Goal: Information Seeking & Learning: Learn about a topic

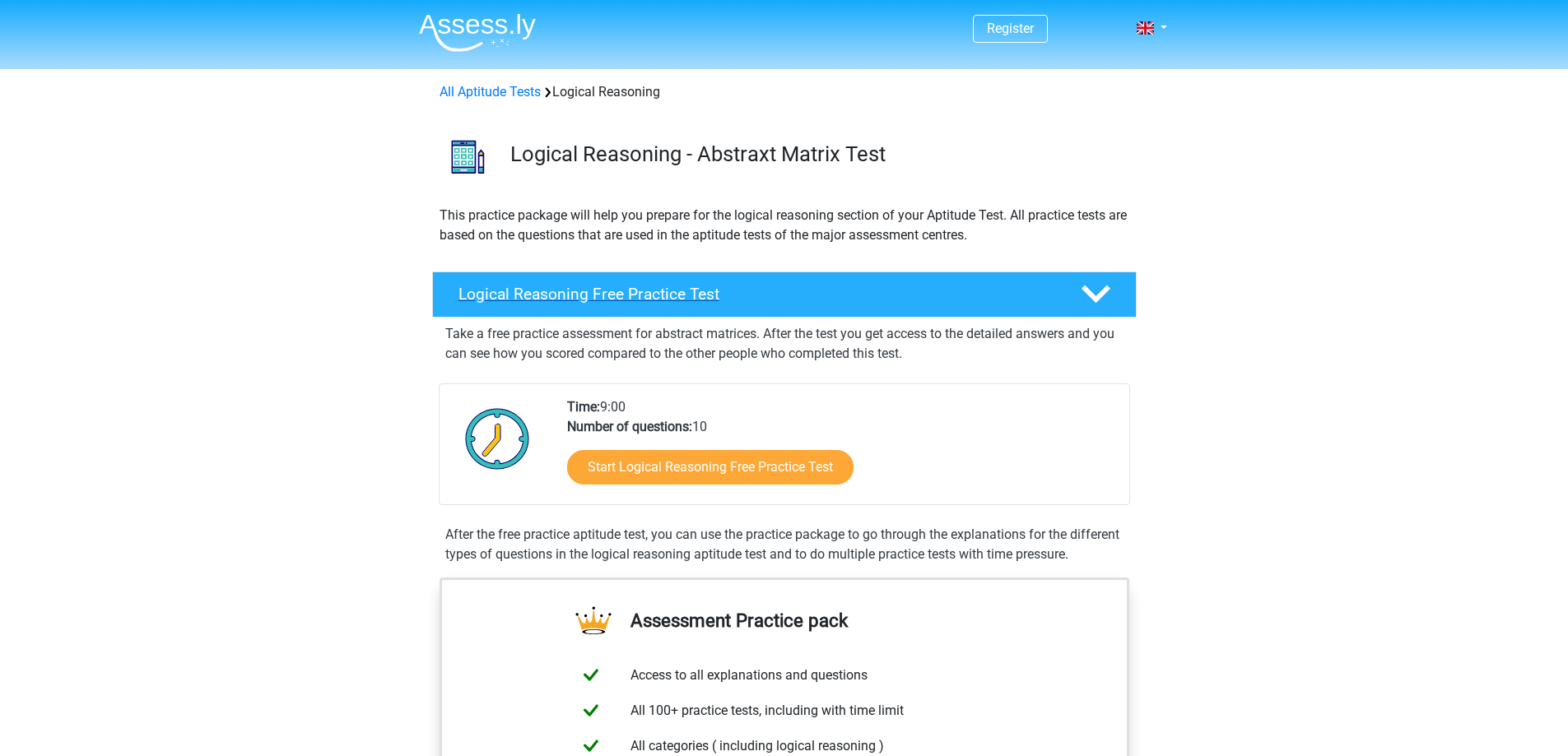
click at [1094, 297] on polygon at bounding box center [1095, 294] width 29 height 18
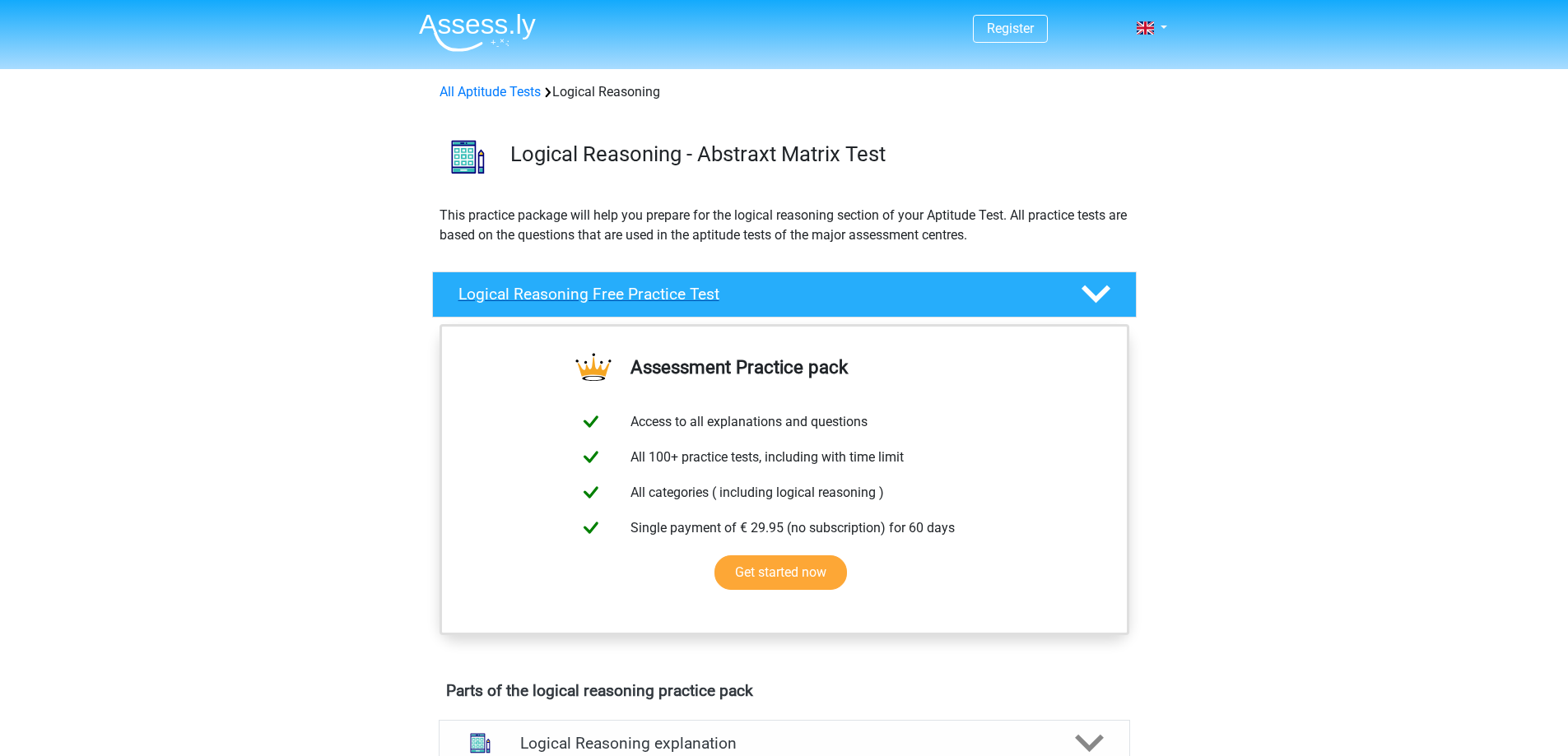
click at [1092, 296] on polygon at bounding box center [1095, 294] width 29 height 18
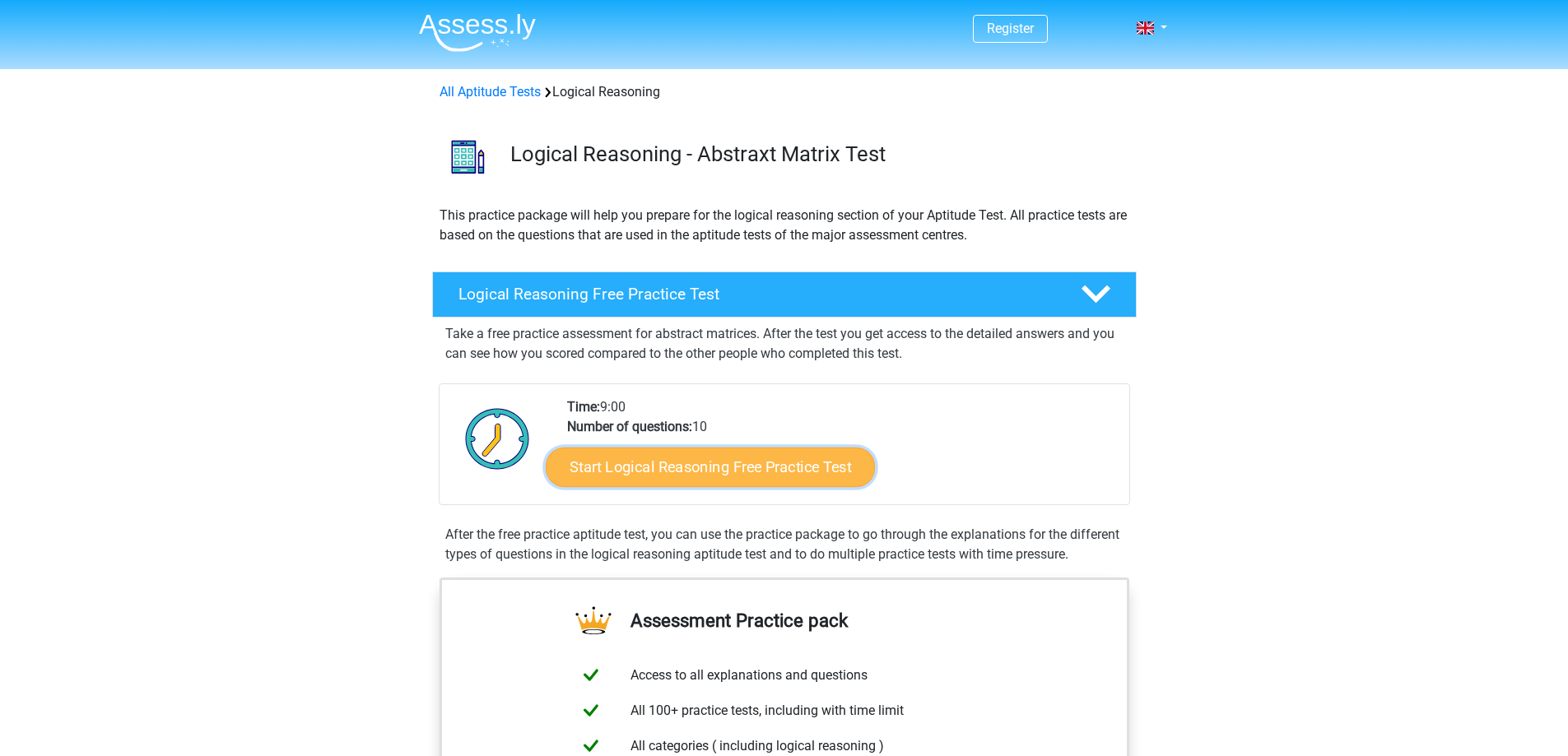
click at [637, 468] on link "Start Logical Reasoning Free Practice Test" at bounding box center [710, 466] width 330 height 39
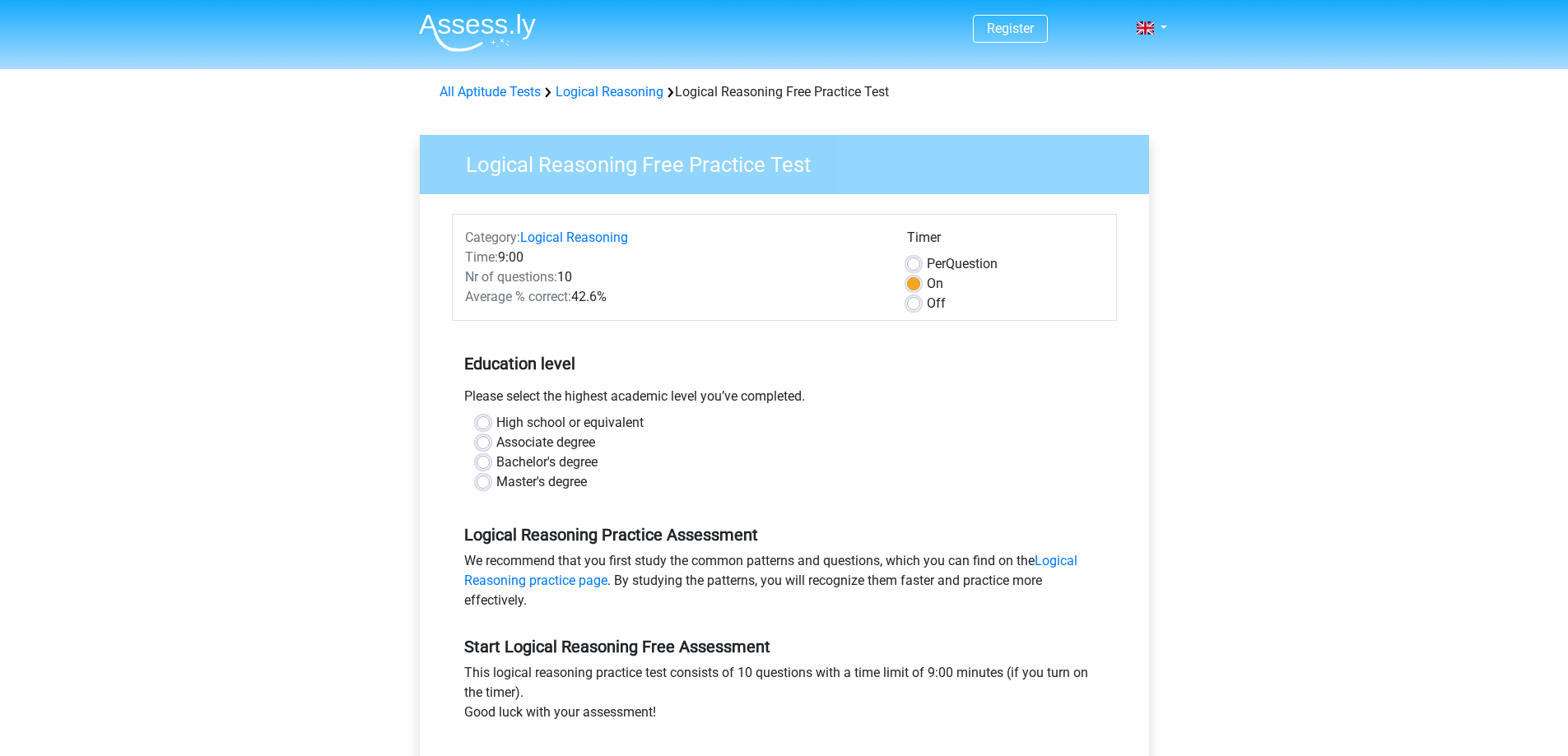
click at [515, 482] on label "Master's degree" at bounding box center [541, 482] width 90 height 20
click at [490, 482] on input "Master's degree" at bounding box center [482, 480] width 13 height 17
radio input "true"
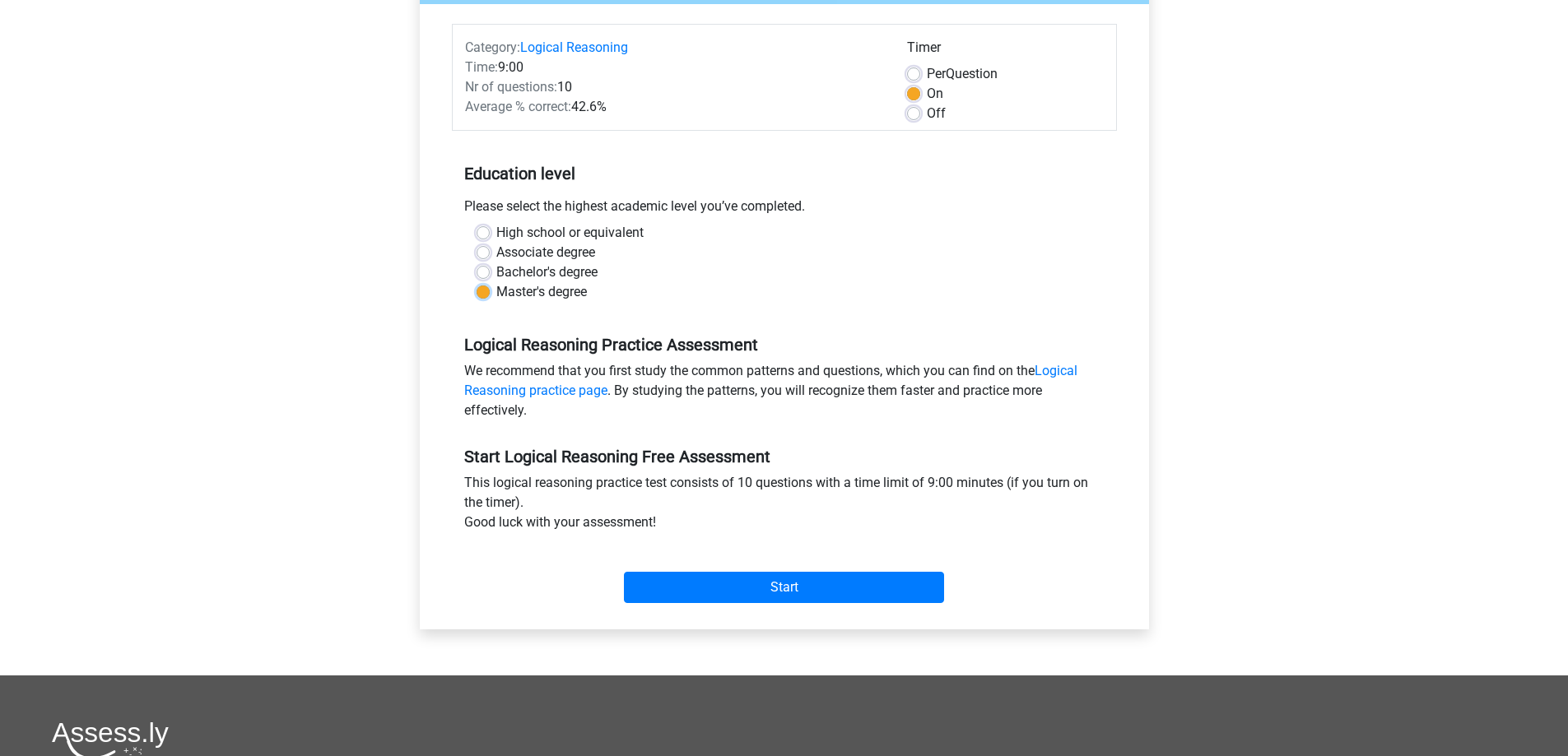
scroll to position [247, 0]
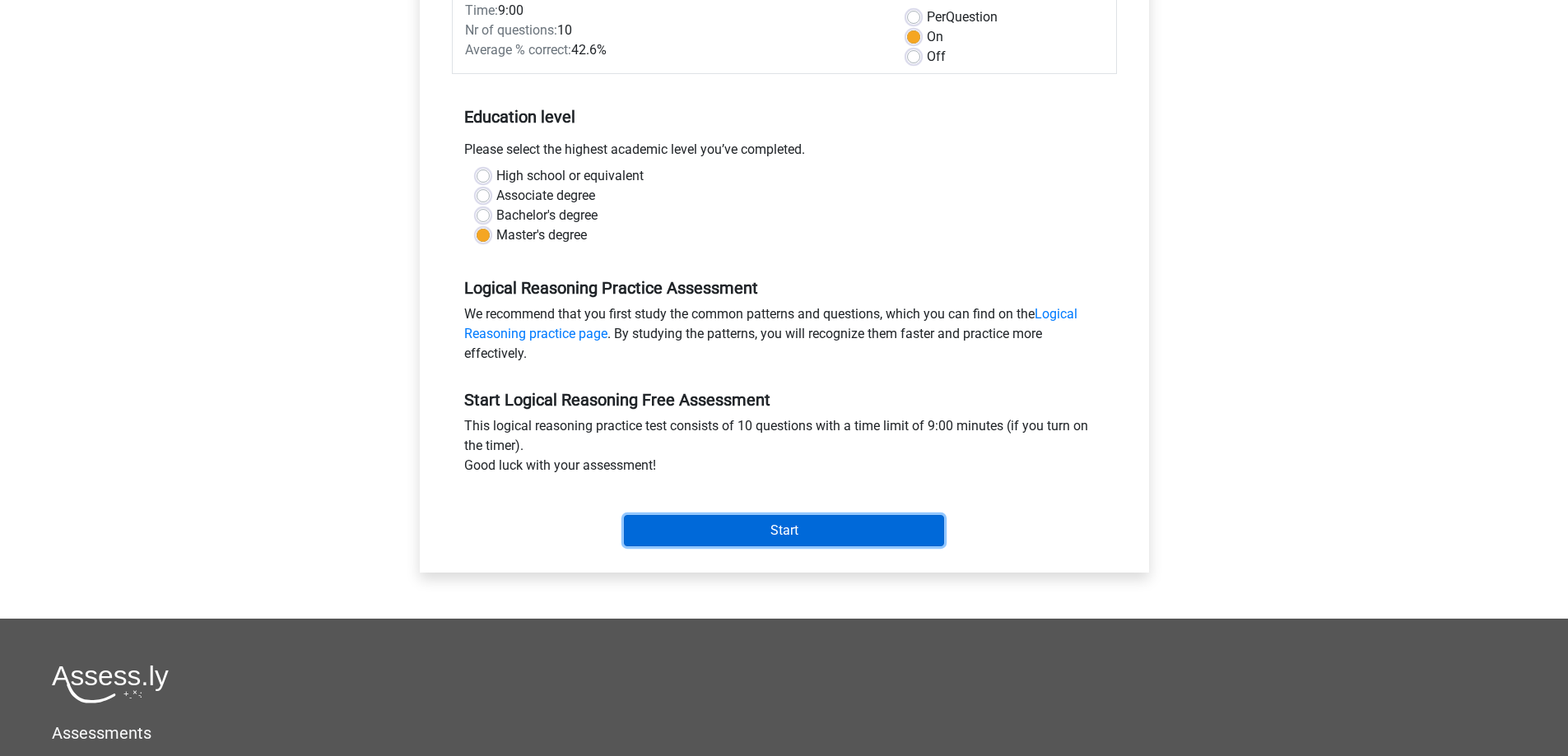
click at [754, 527] on input "Start" at bounding box center [783, 531] width 320 height 31
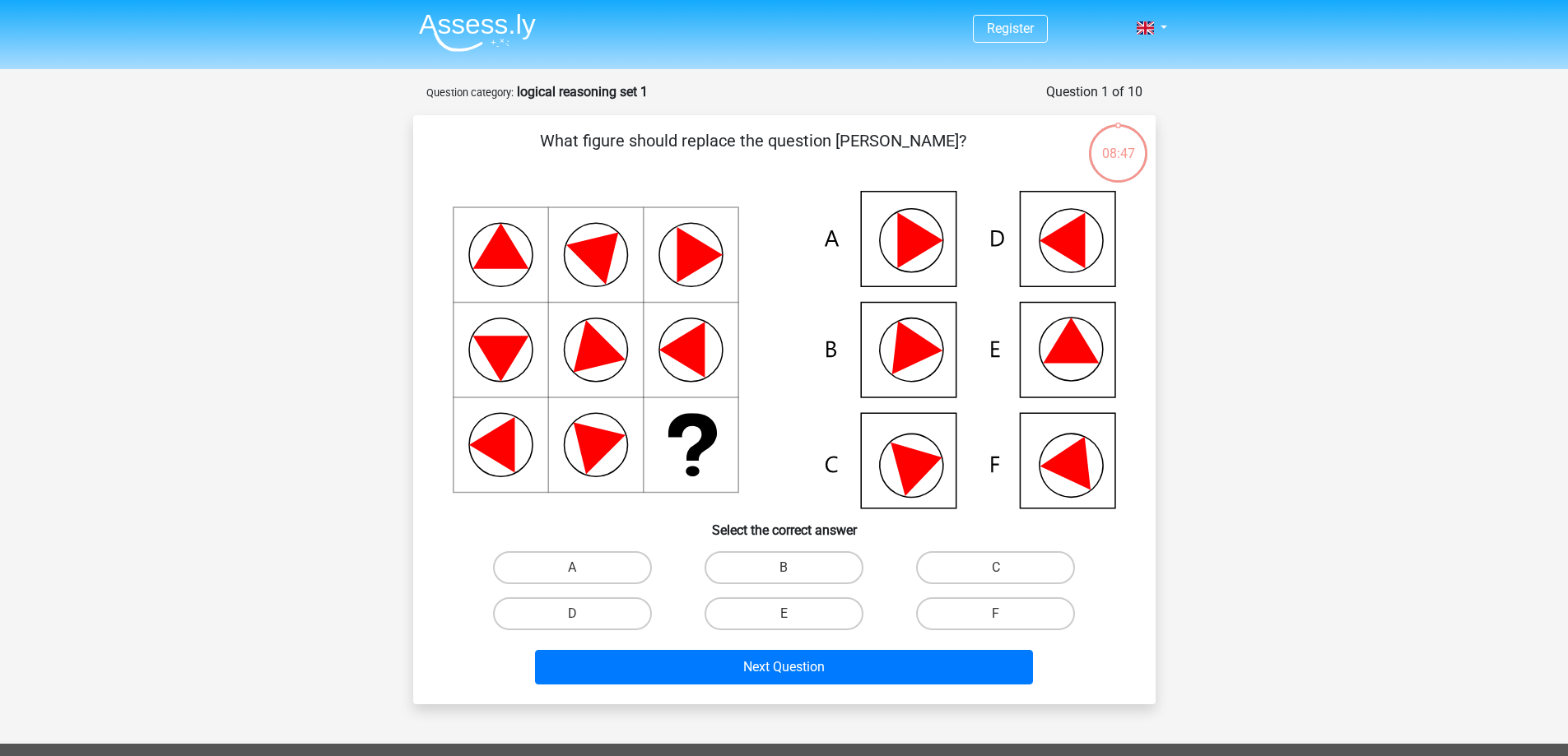
click at [1070, 342] on icon at bounding box center [1070, 340] width 56 height 45
click at [814, 610] on label "E" at bounding box center [783, 612] width 158 height 32
click at [794, 613] on input "E" at bounding box center [788, 618] width 11 height 11
radio input "true"
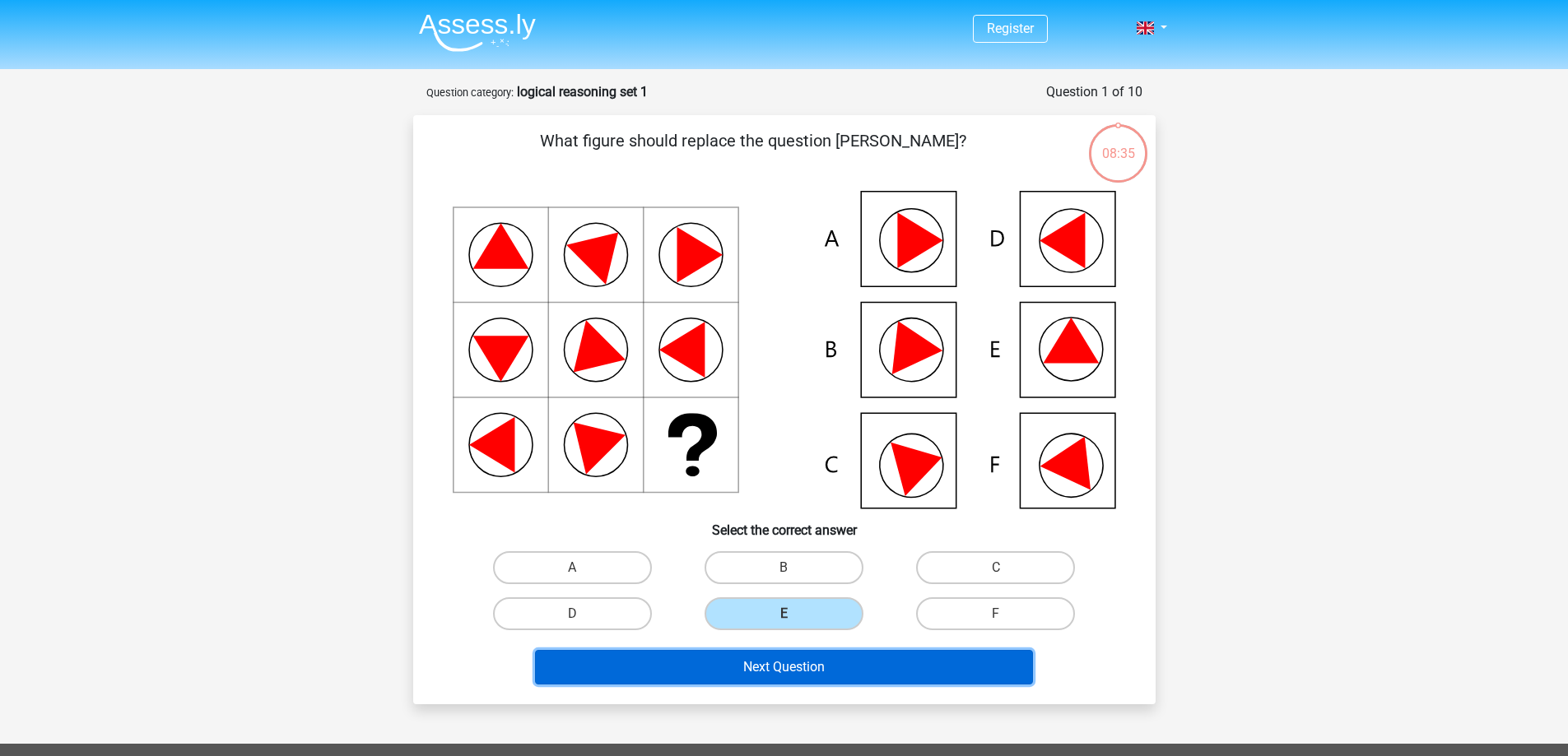
click at [838, 662] on button "Next Question" at bounding box center [784, 667] width 498 height 34
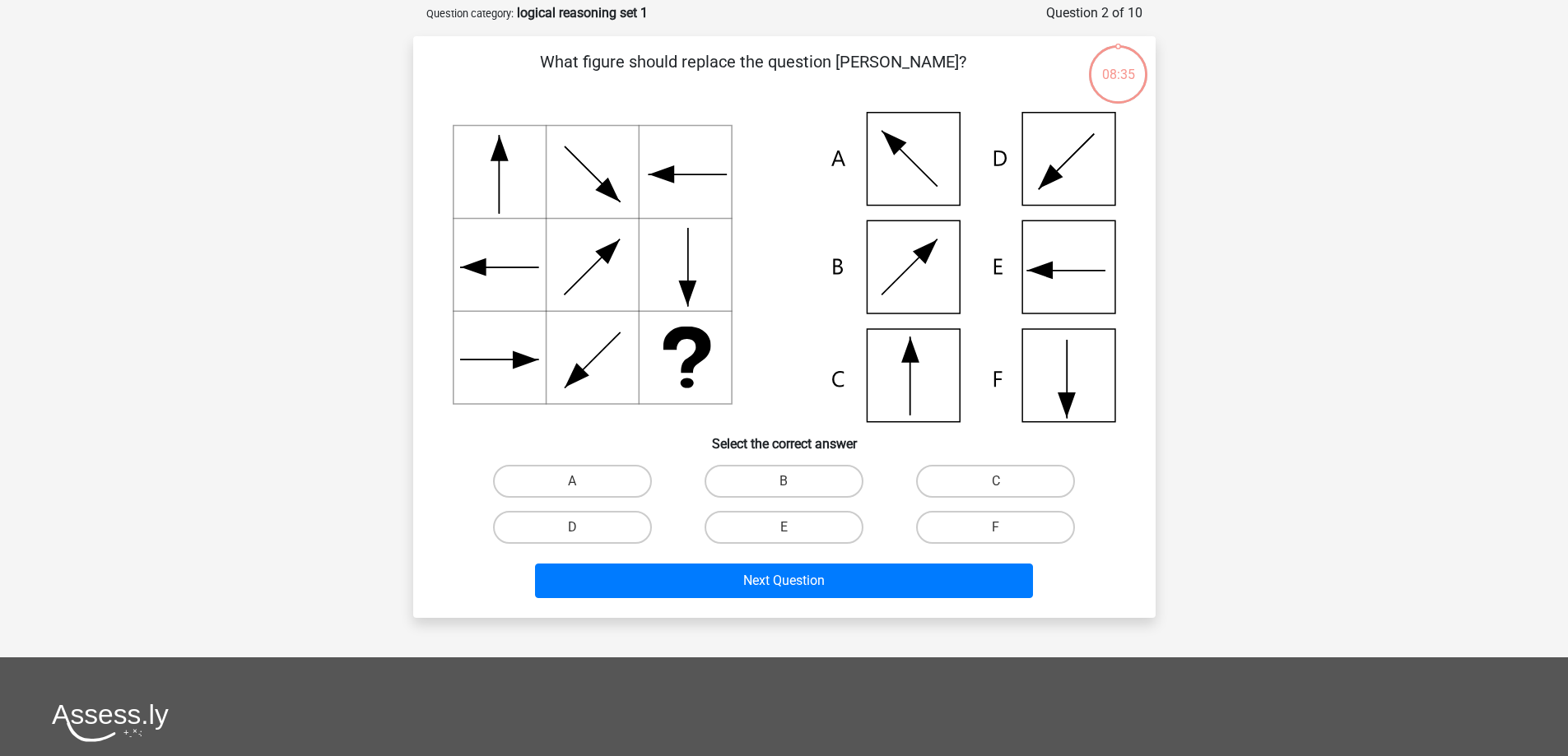
scroll to position [83, 0]
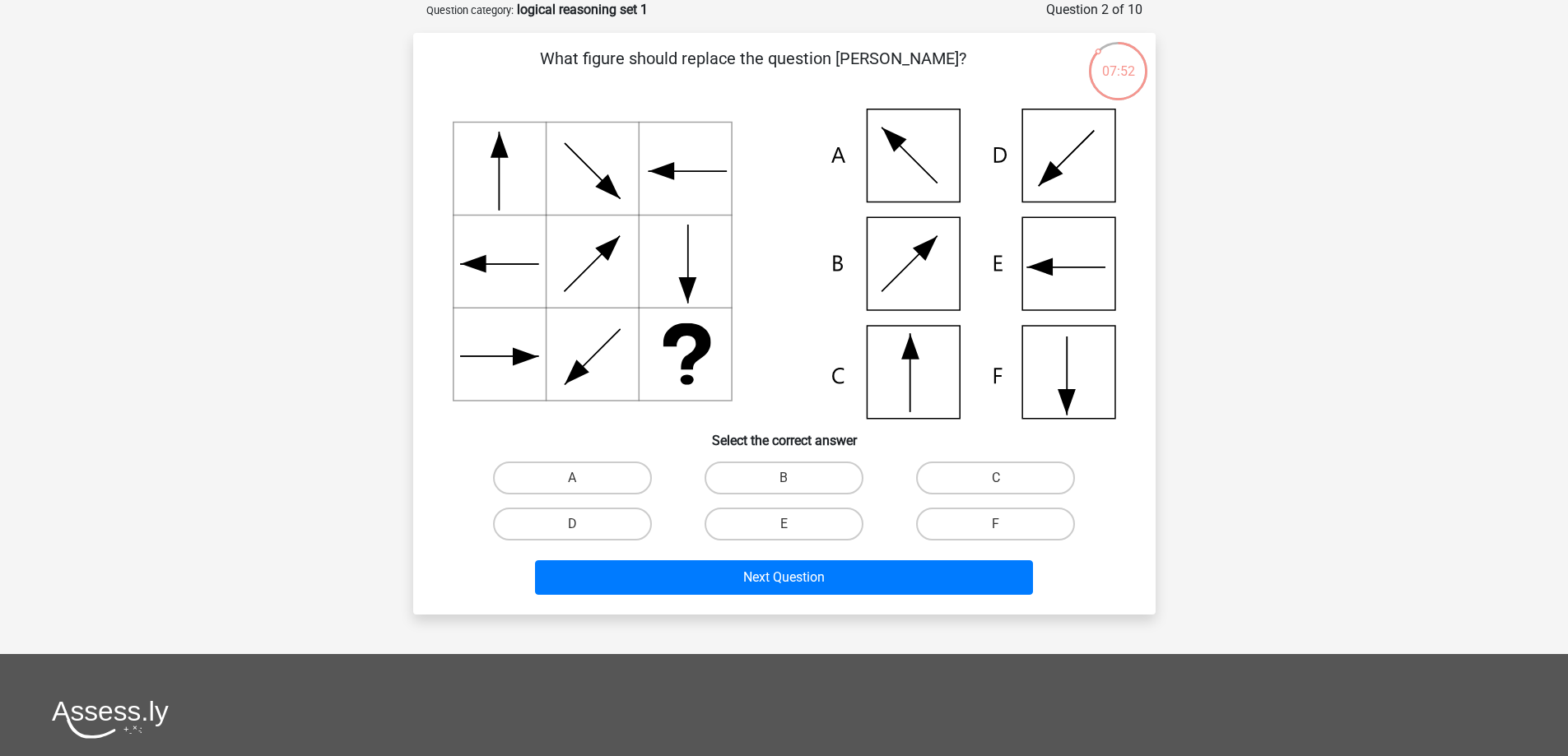
click at [998, 481] on input "C" at bounding box center [1000, 483] width 11 height 11
radio input "true"
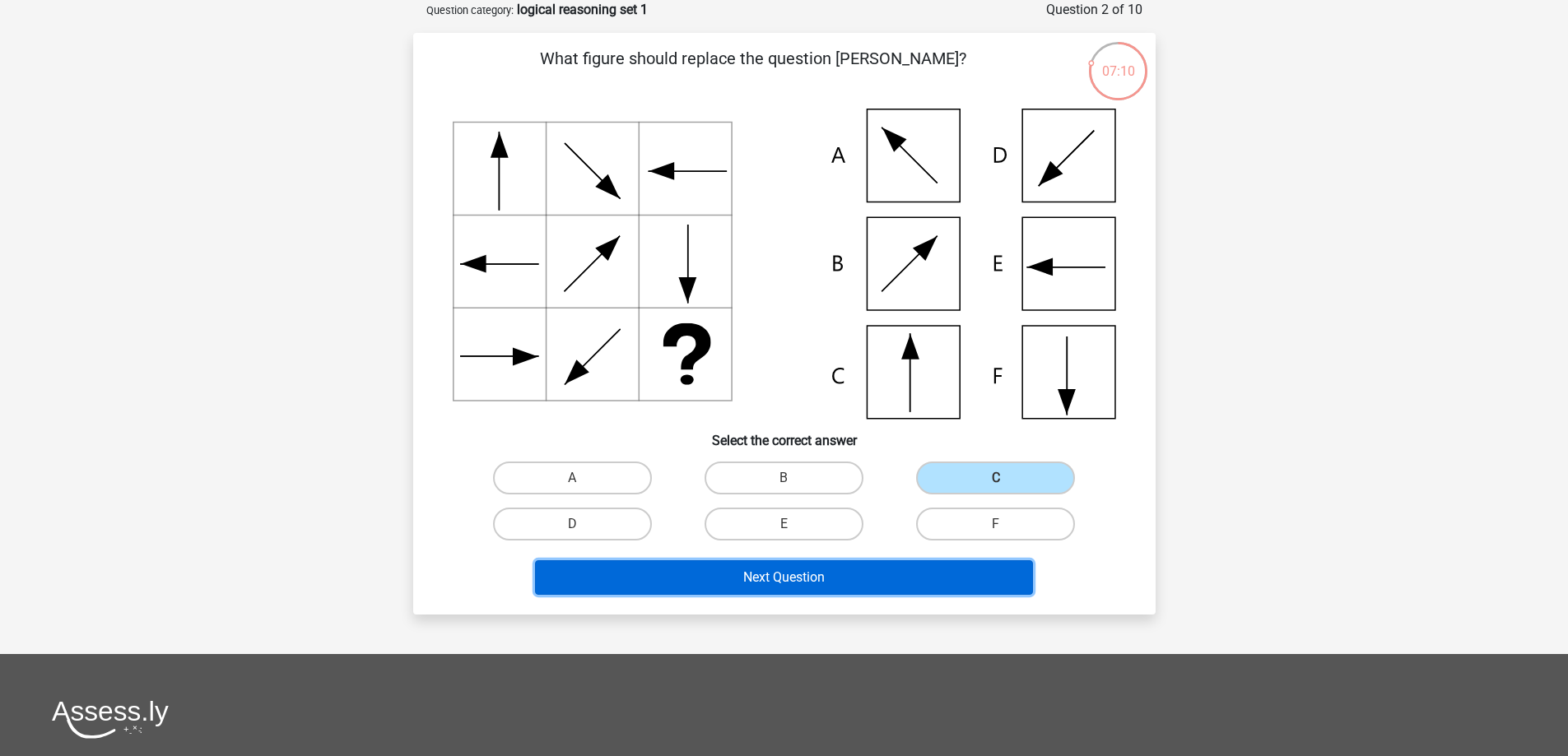
click at [793, 580] on button "Next Question" at bounding box center [784, 577] width 498 height 34
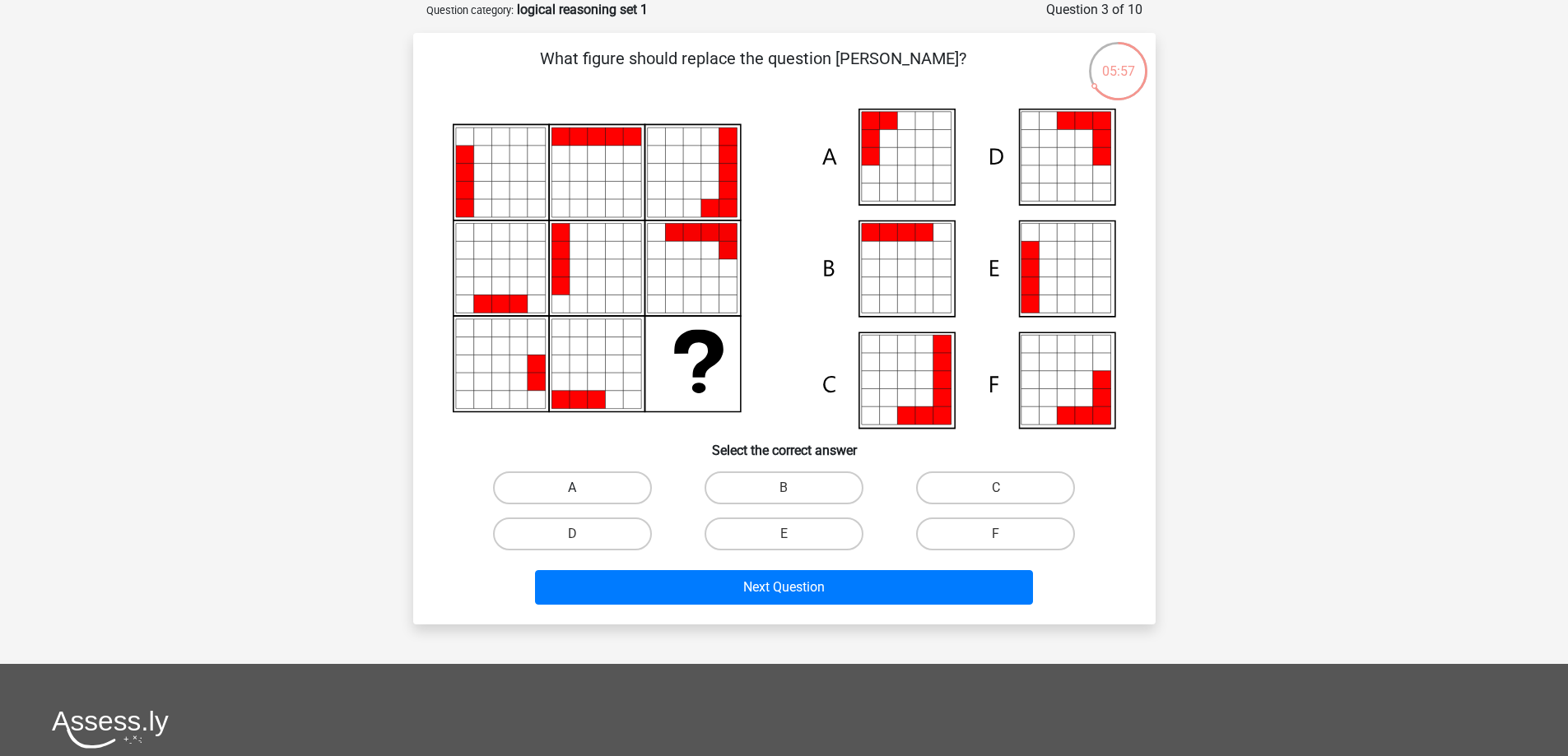
click at [599, 489] on label "A" at bounding box center [572, 487] width 158 height 32
click at [582, 489] on input "A" at bounding box center [576, 493] width 11 height 11
radio input "true"
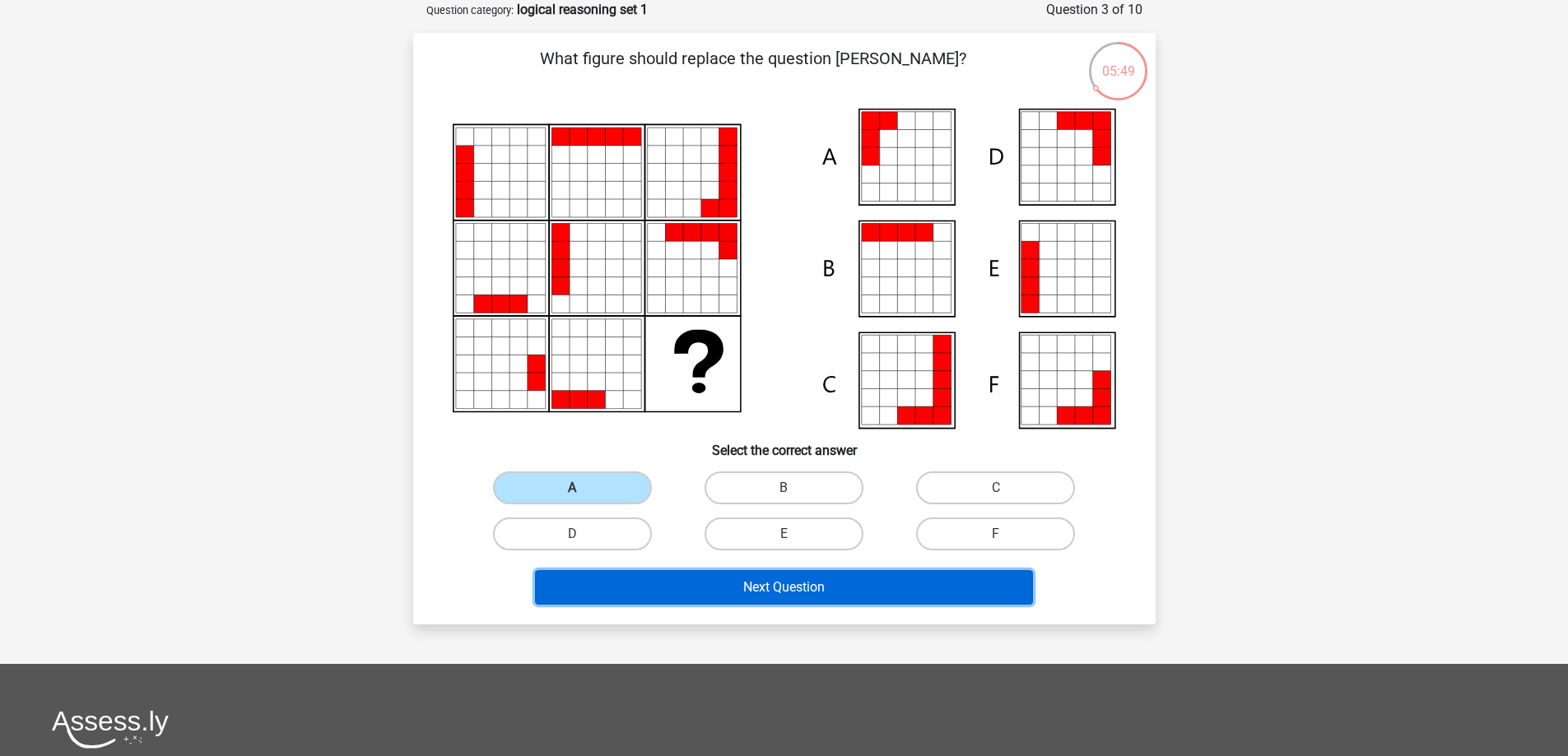
click at [764, 586] on button "Next Question" at bounding box center [784, 587] width 498 height 34
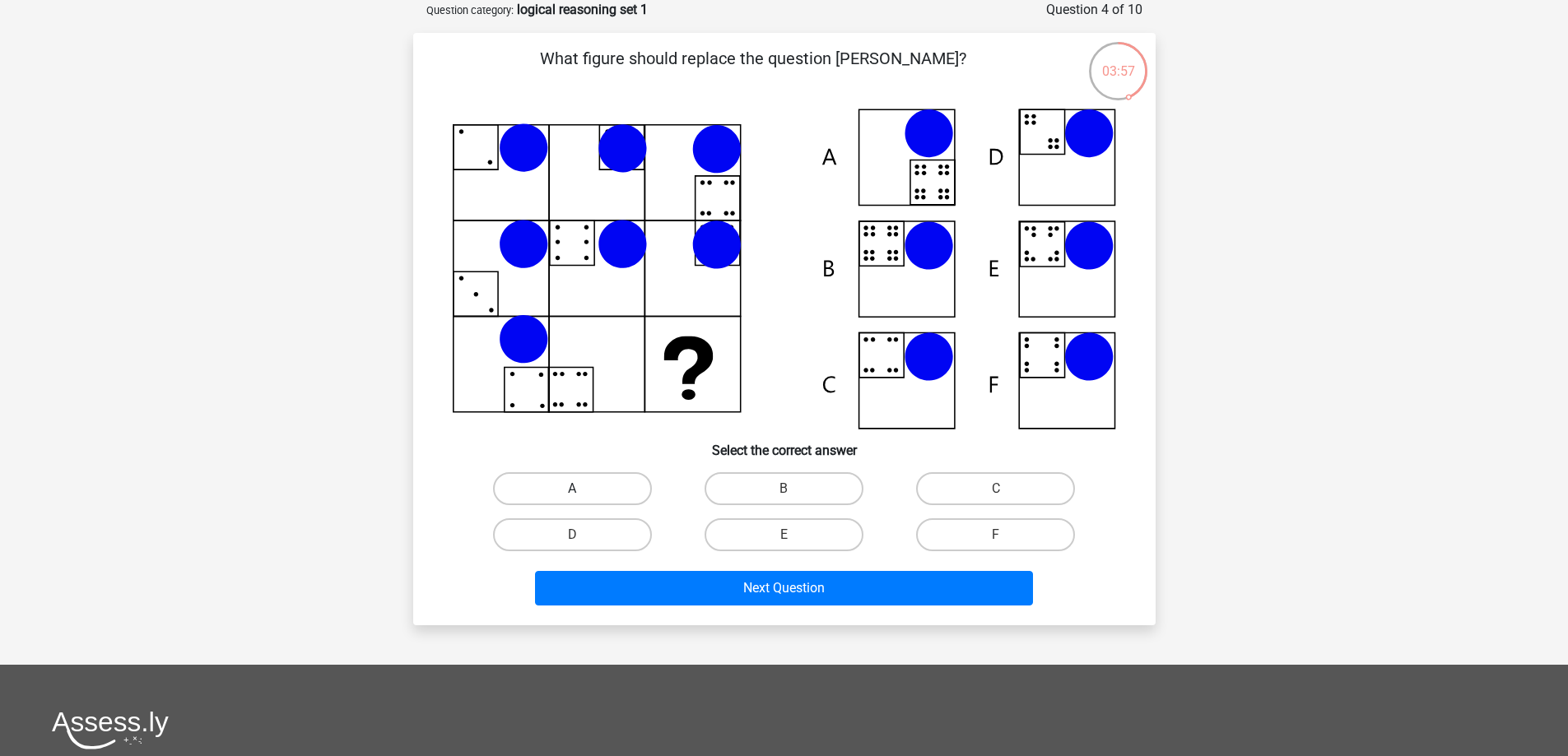
click at [622, 487] on label "A" at bounding box center [572, 488] width 158 height 32
click at [582, 489] on input "A" at bounding box center [576, 494] width 11 height 11
radio input "true"
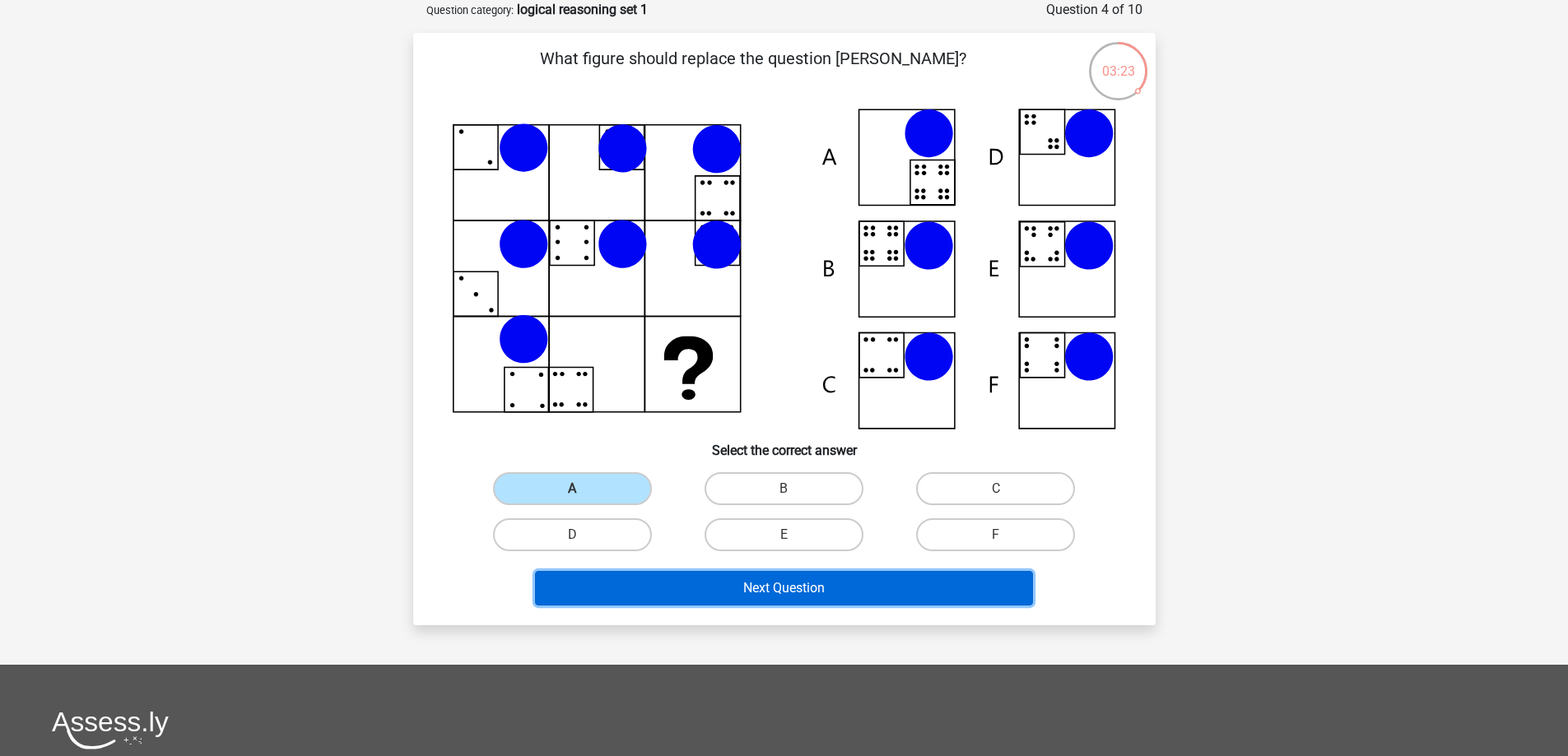
click at [786, 589] on button "Next Question" at bounding box center [784, 588] width 498 height 34
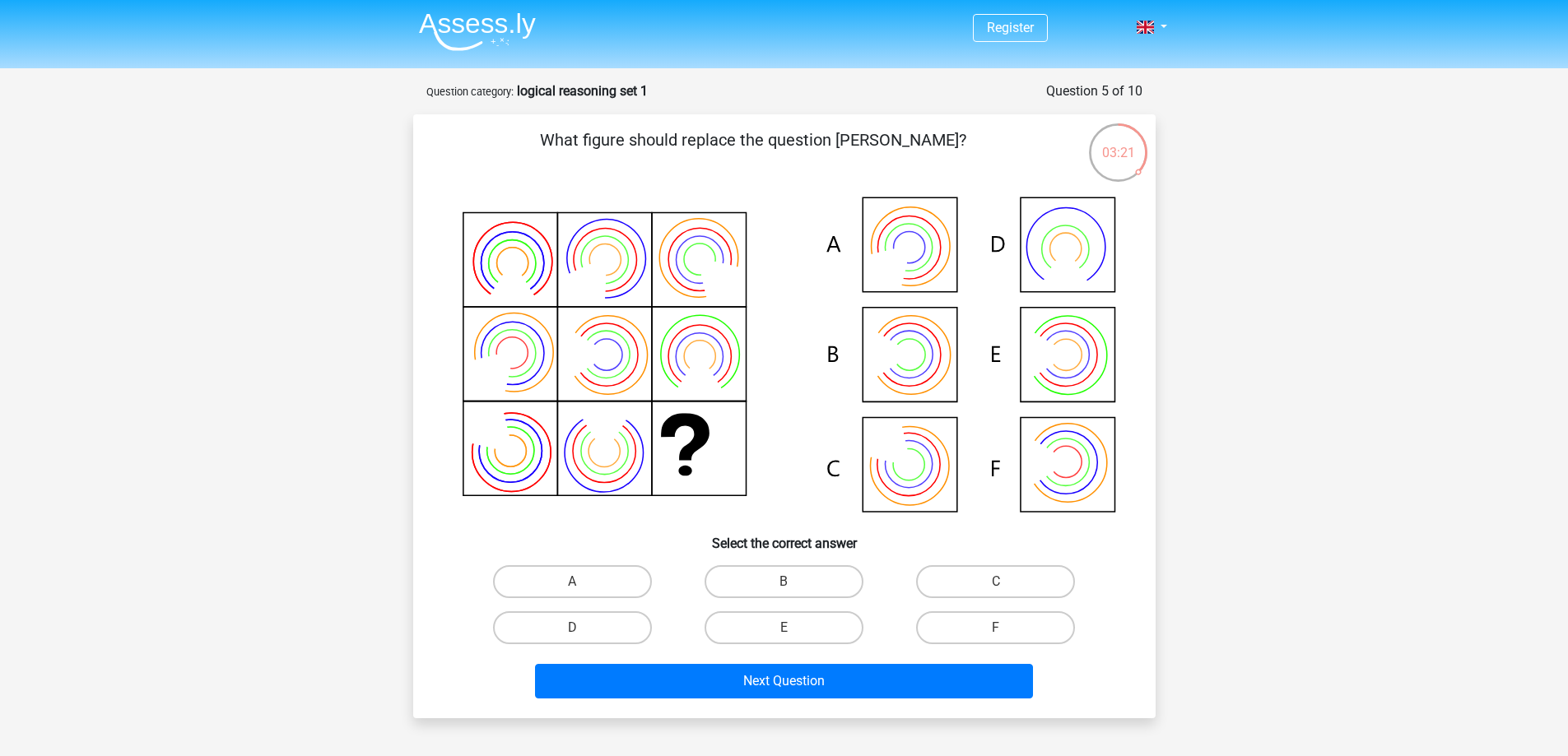
scroll to position [0, 0]
click at [908, 482] on icon at bounding box center [784, 357] width 663 height 332
click at [962, 583] on label "C" at bounding box center [995, 582] width 158 height 32
click at [995, 583] on input "C" at bounding box center [1000, 587] width 11 height 11
radio input "true"
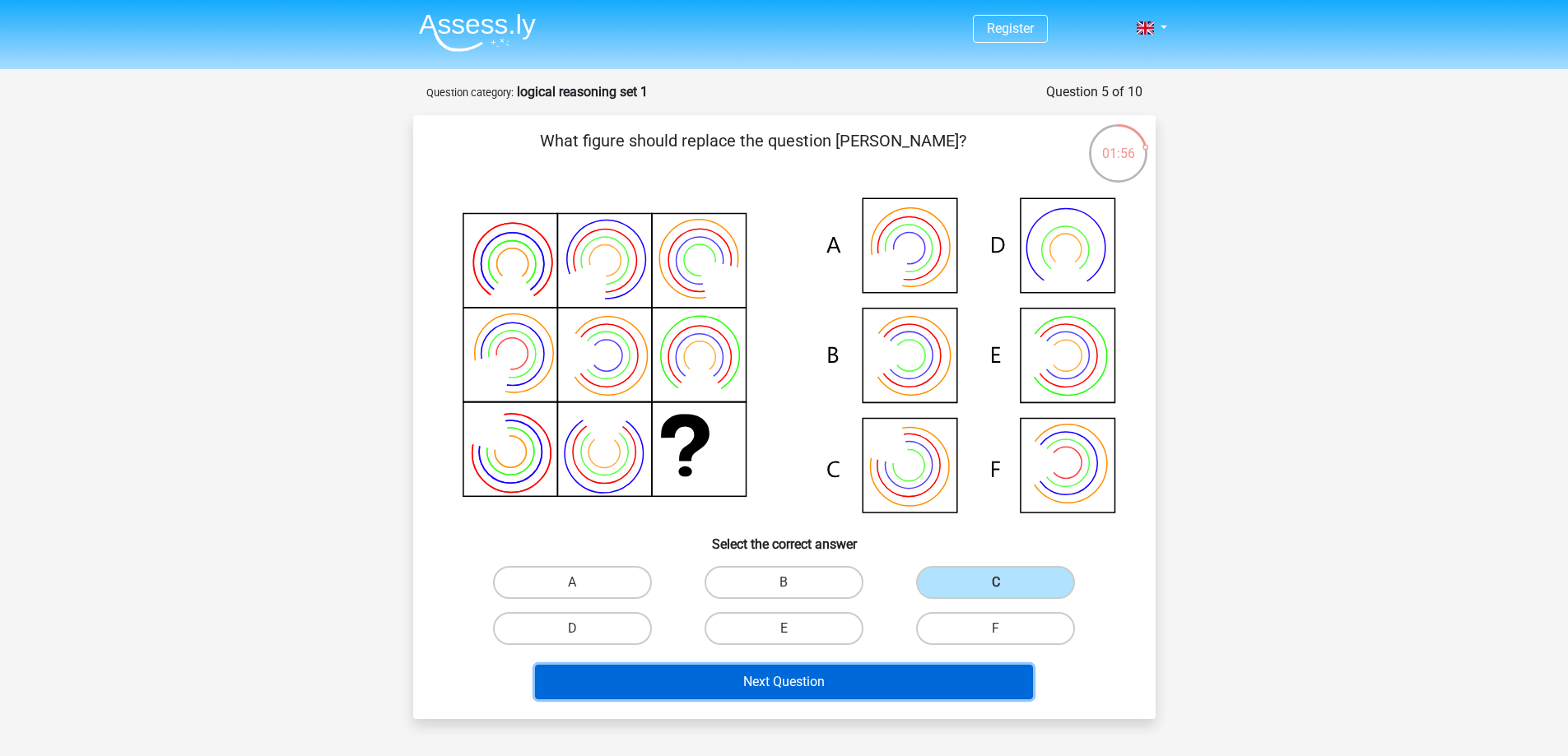
click at [906, 680] on button "Next Question" at bounding box center [784, 681] width 498 height 34
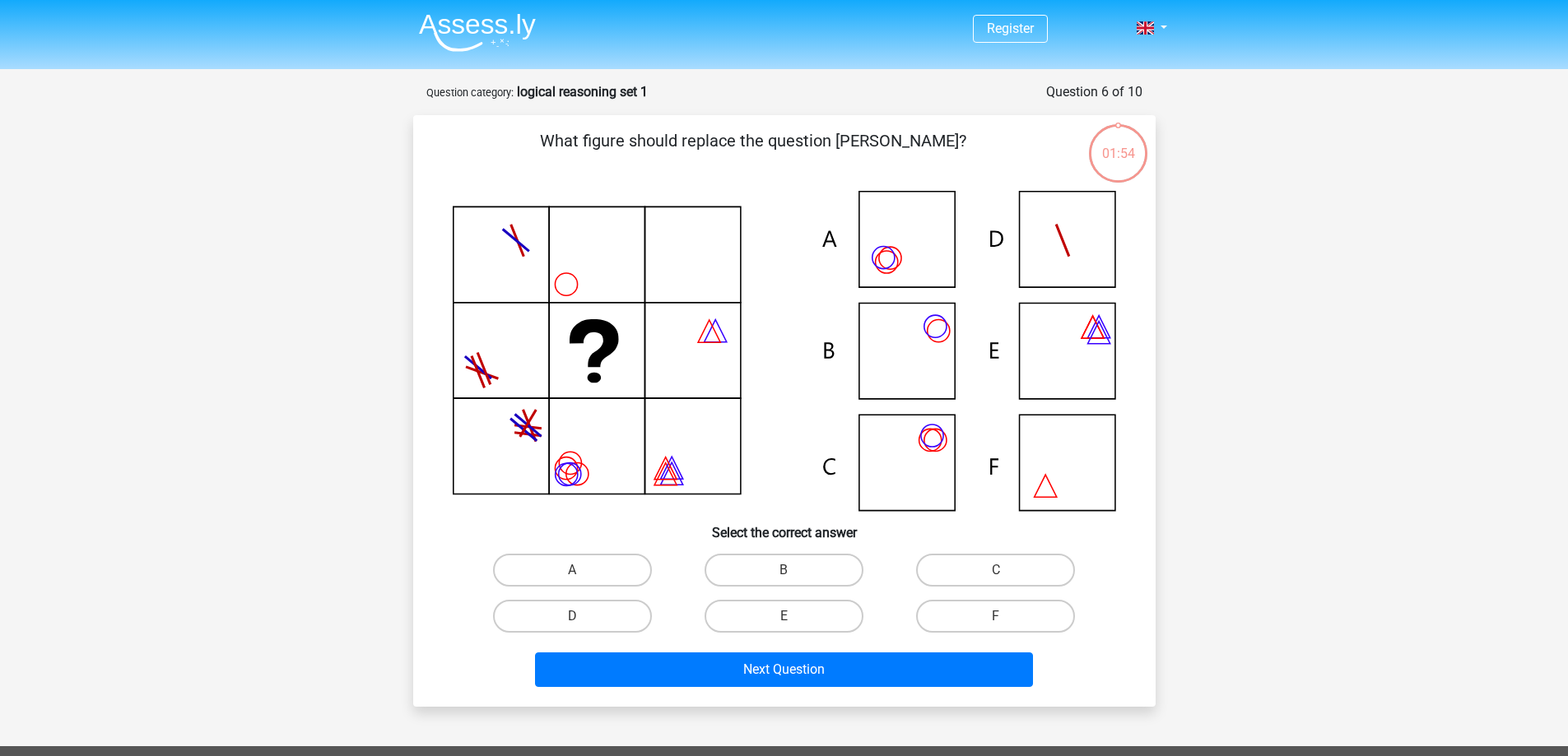
scroll to position [83, 0]
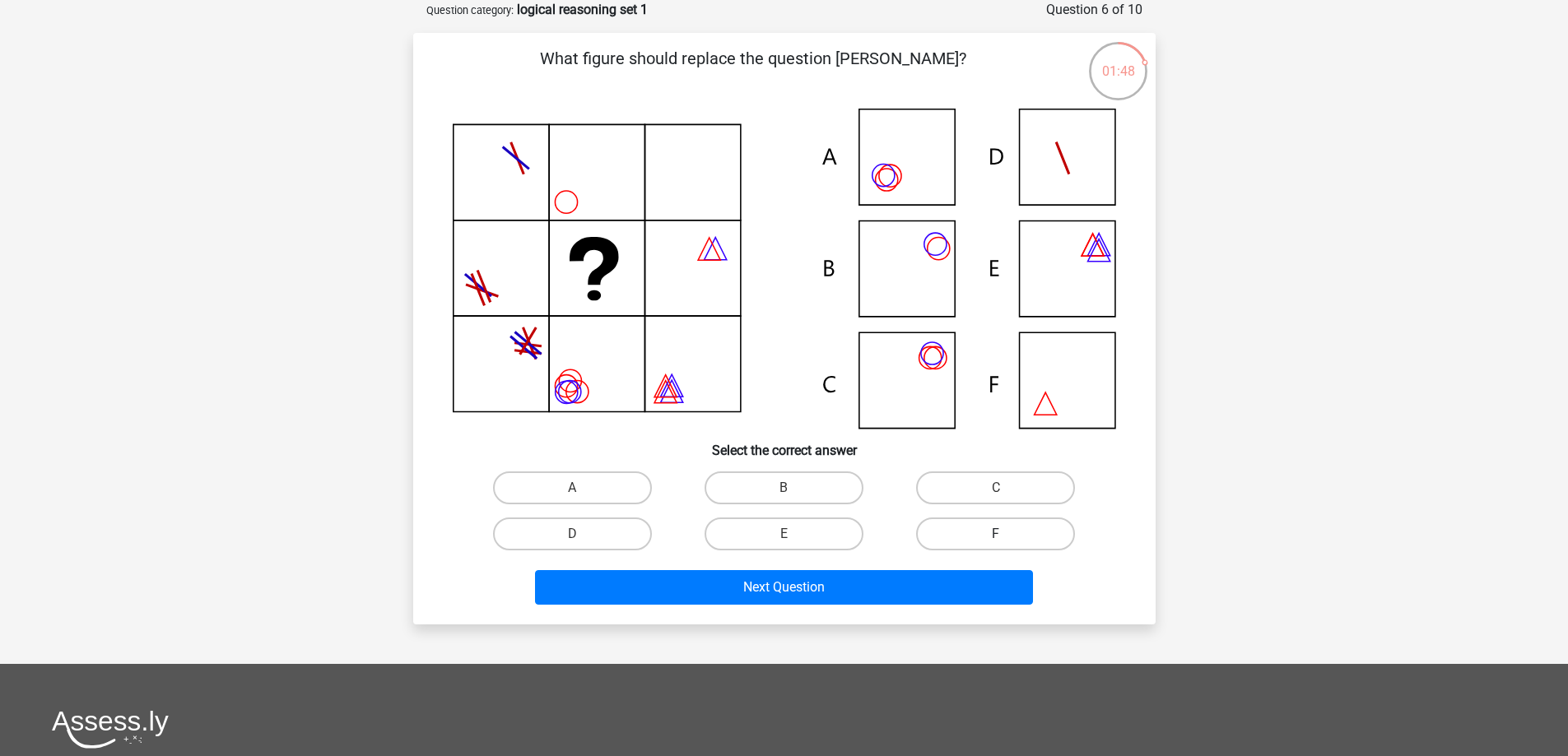
click at [993, 526] on label "F" at bounding box center [995, 533] width 158 height 32
click at [995, 534] on input "F" at bounding box center [1000, 539] width 11 height 11
radio input "true"
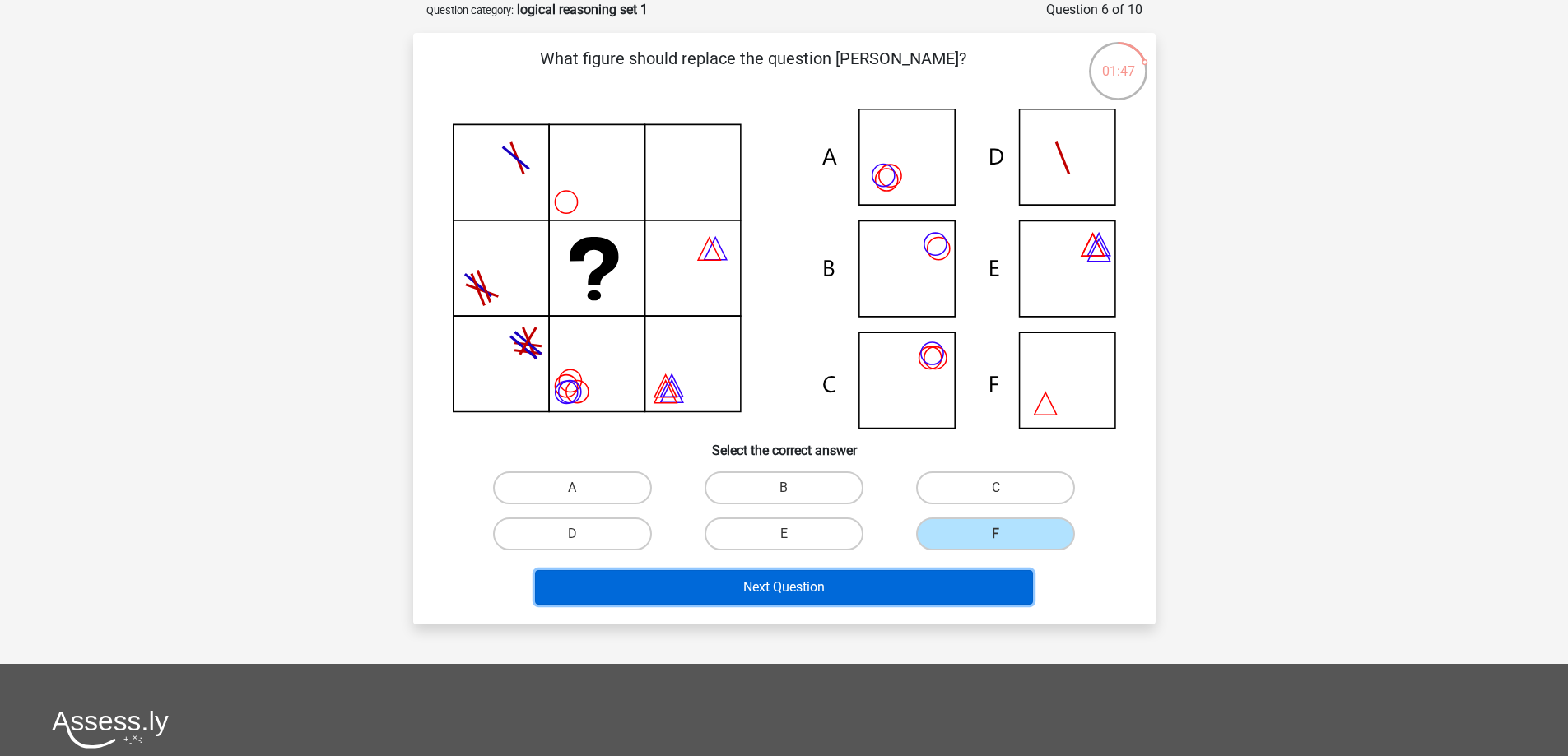
click at [972, 586] on button "Next Question" at bounding box center [784, 587] width 498 height 34
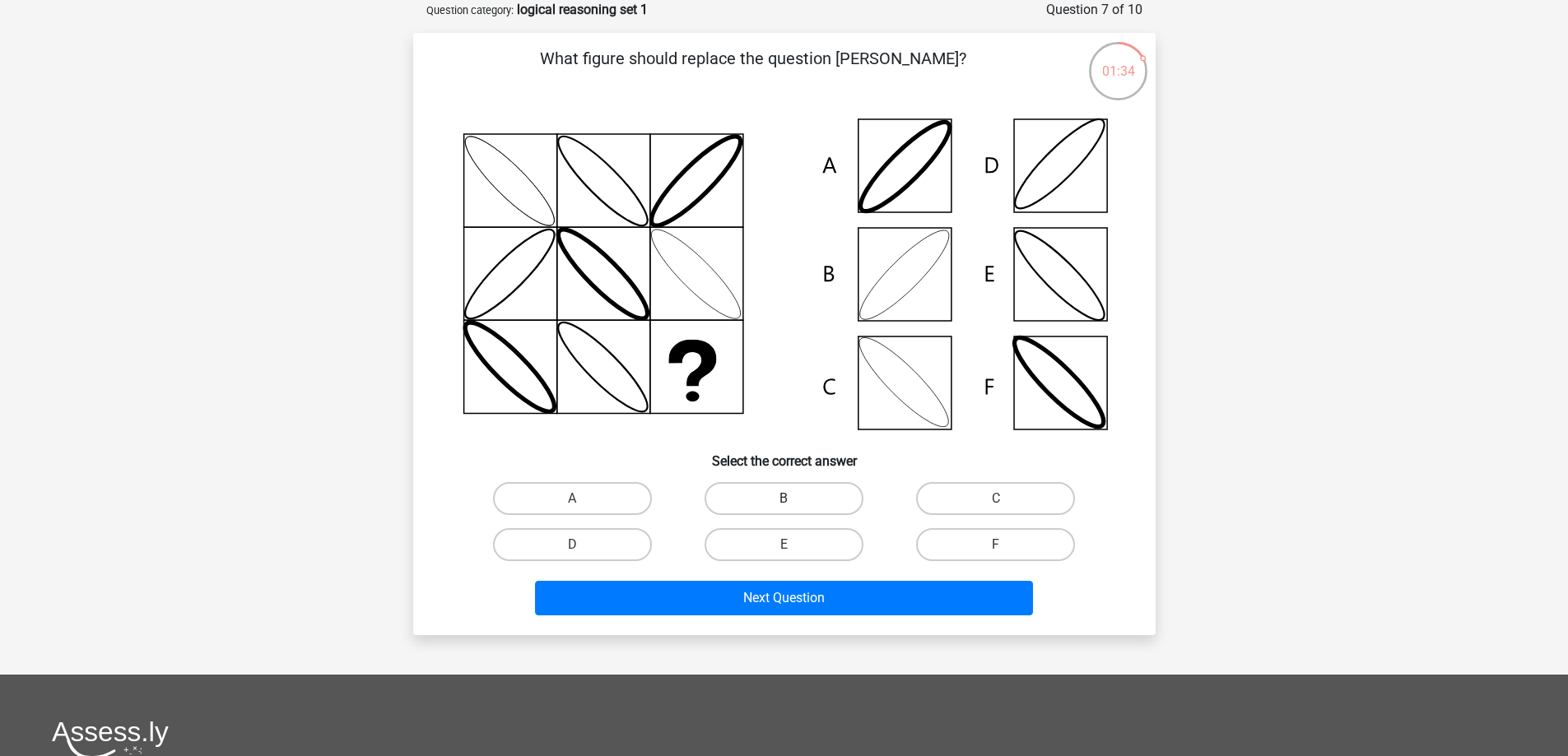
click at [785, 496] on label "B" at bounding box center [783, 497] width 158 height 32
click at [785, 498] on input "B" at bounding box center [788, 503] width 11 height 11
radio input "true"
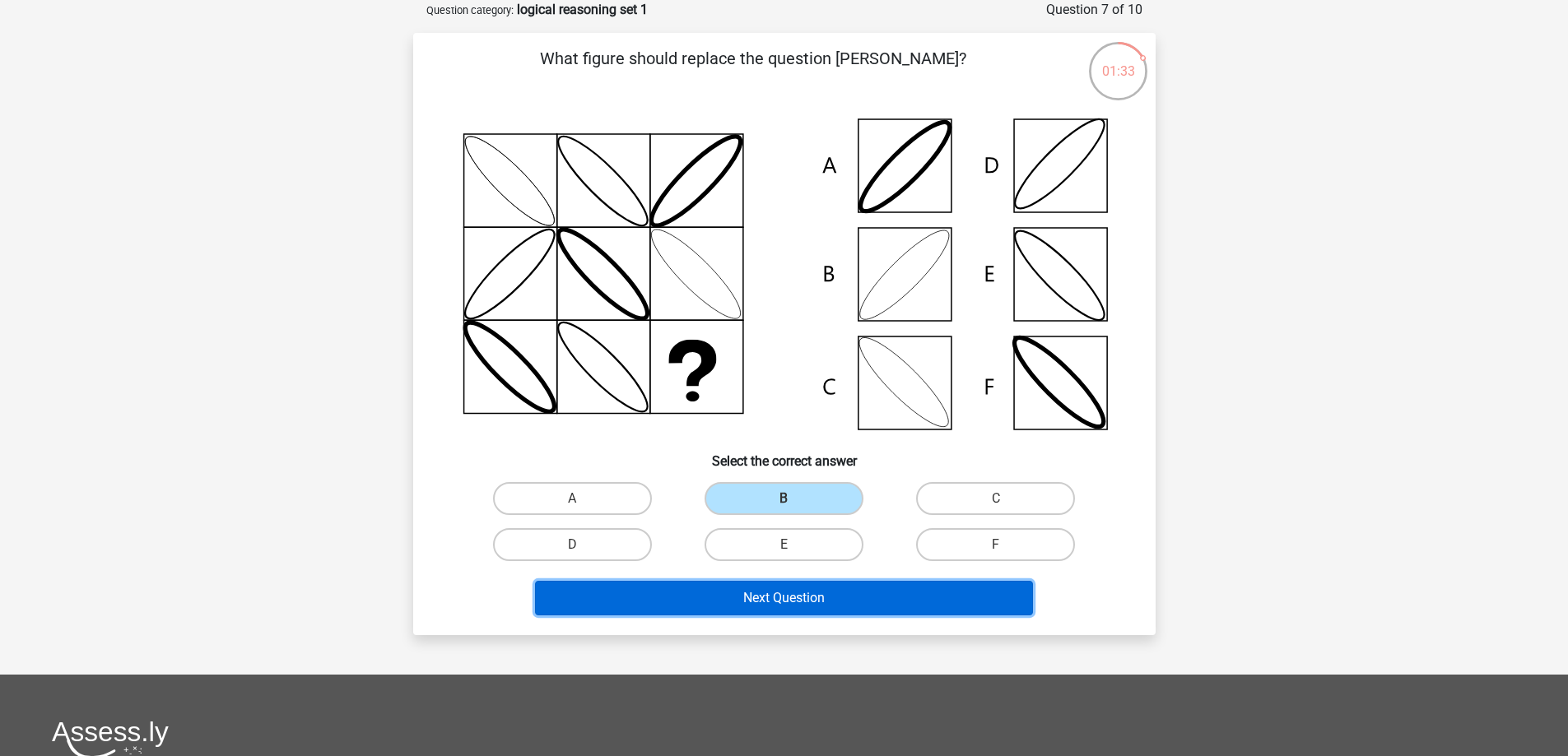
click at [803, 601] on button "Next Question" at bounding box center [784, 598] width 498 height 34
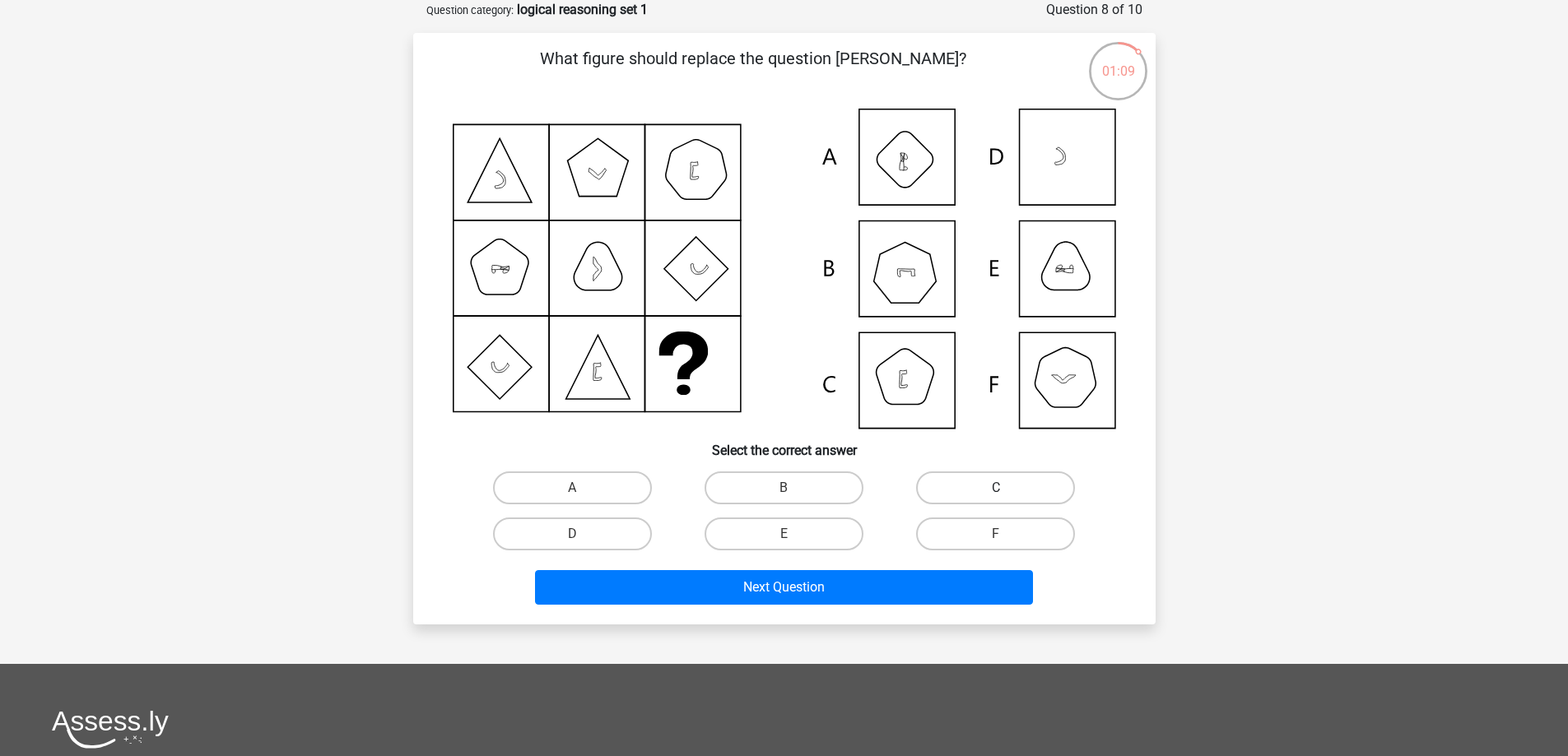
click at [974, 486] on label "C" at bounding box center [995, 487] width 158 height 32
click at [995, 488] on input "C" at bounding box center [1000, 493] width 11 height 11
radio input "true"
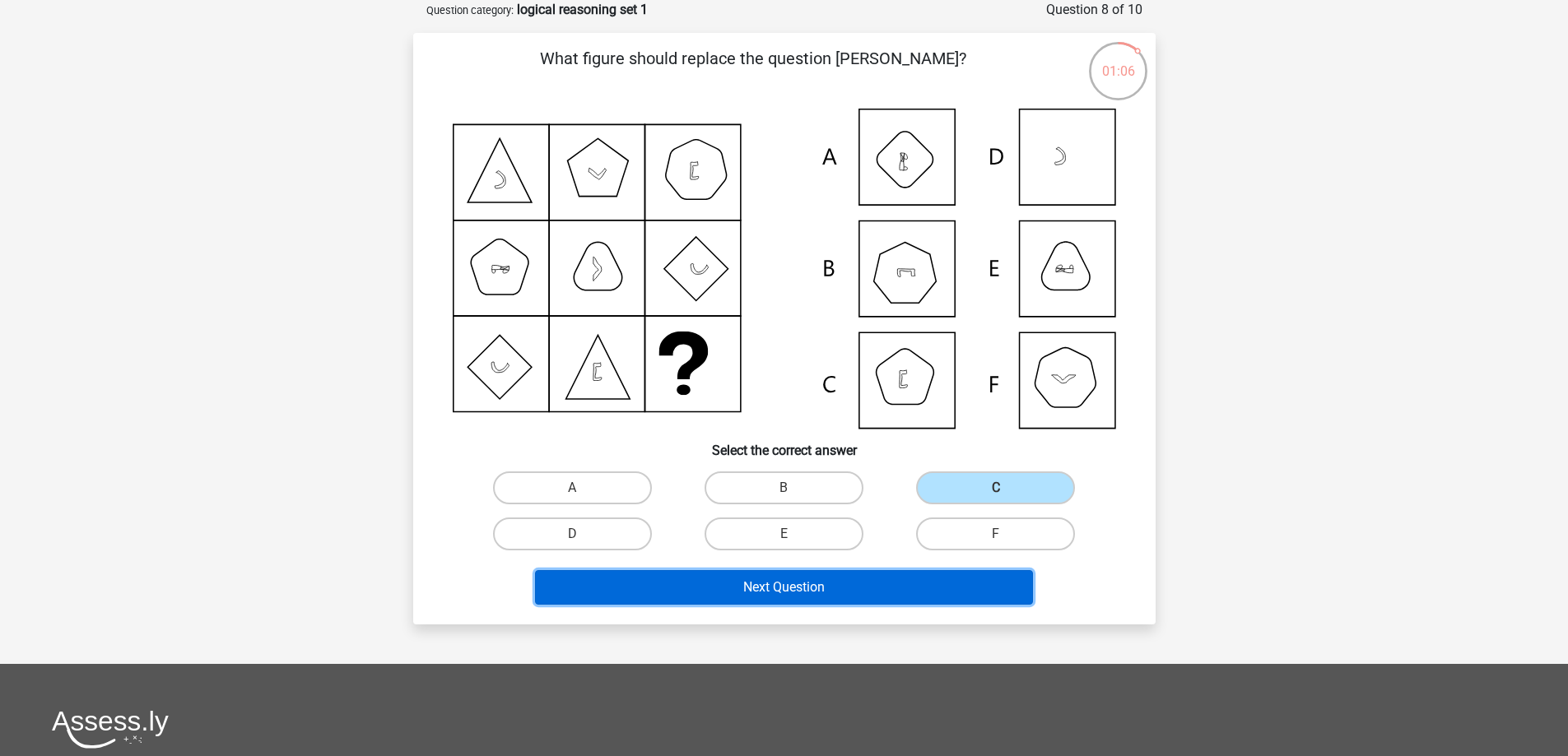
click at [921, 588] on button "Next Question" at bounding box center [784, 587] width 498 height 34
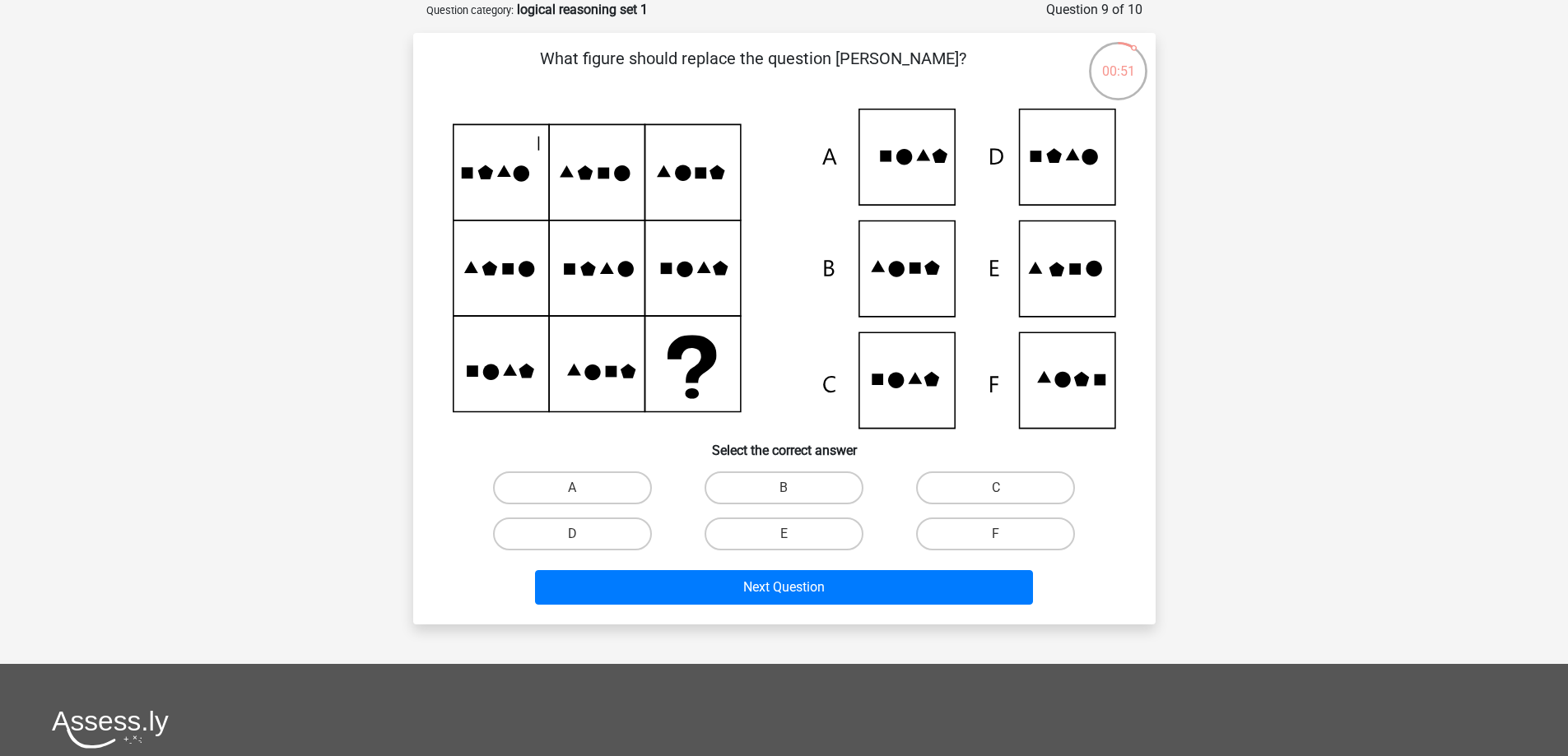
click at [908, 385] on icon at bounding box center [784, 267] width 663 height 320
click at [960, 480] on label "C" at bounding box center [995, 487] width 158 height 32
click at [995, 488] on input "C" at bounding box center [1000, 493] width 11 height 11
radio input "true"
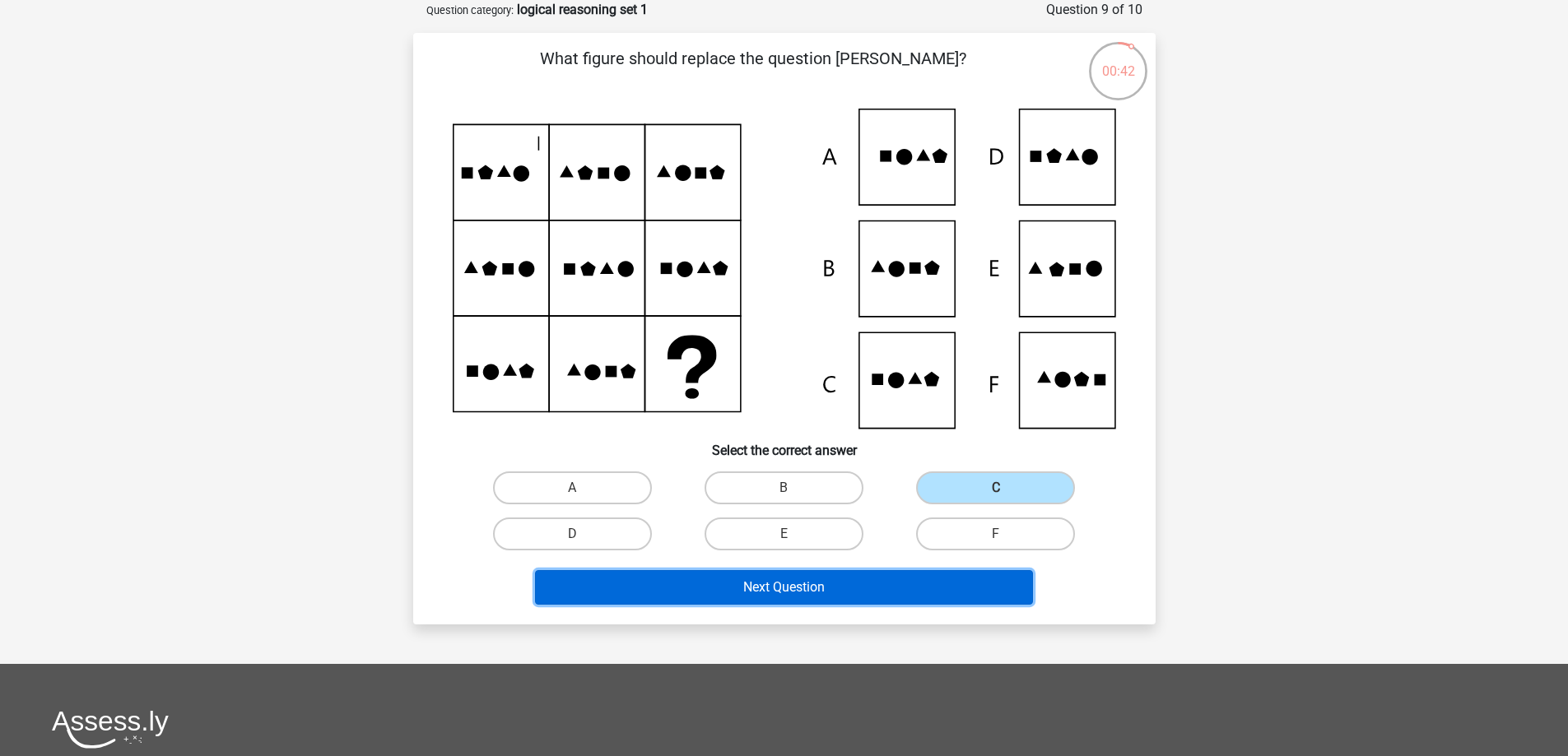
click at [914, 586] on button "Next Question" at bounding box center [784, 587] width 498 height 34
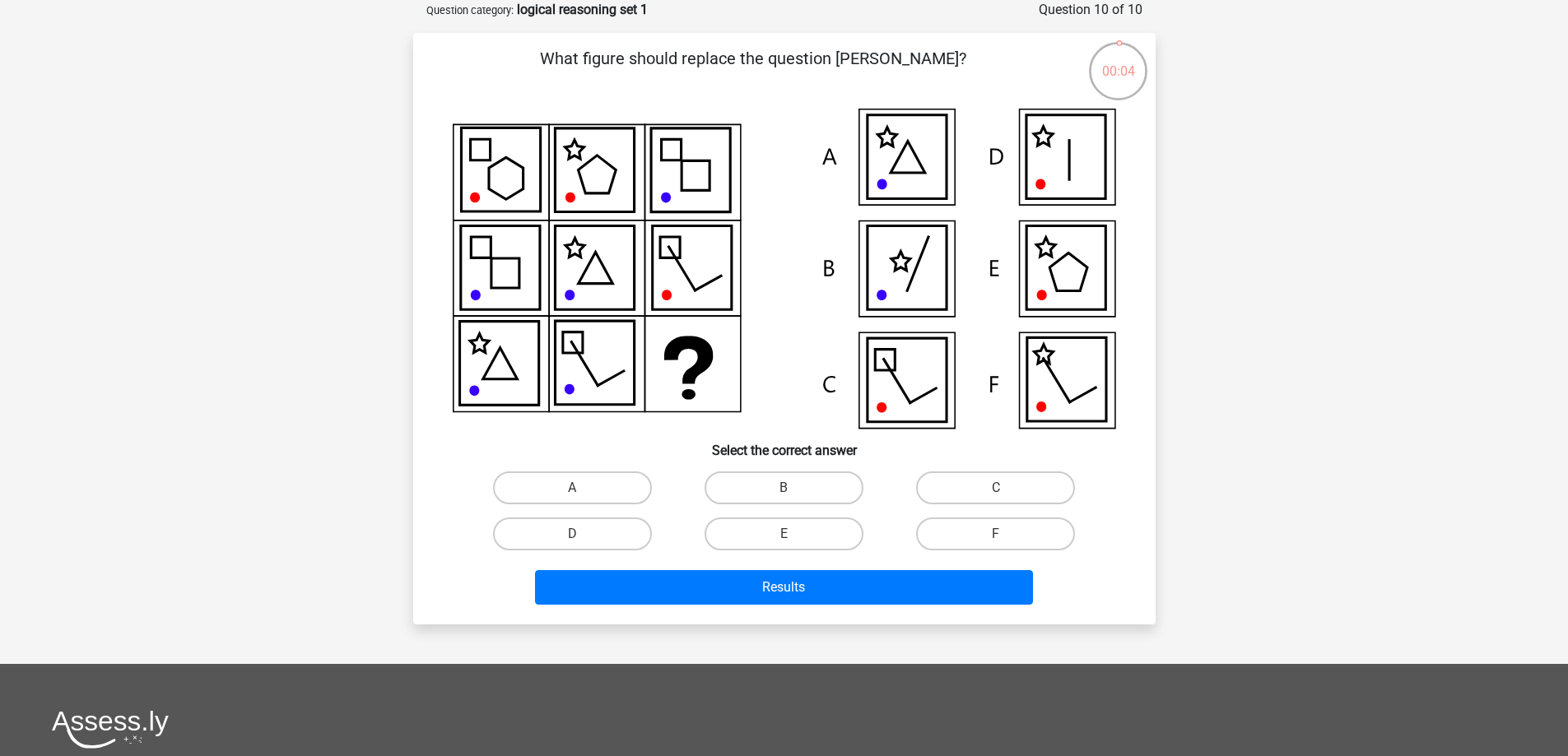
click at [913, 370] on icon at bounding box center [906, 379] width 79 height 84
click at [985, 479] on label "C" at bounding box center [995, 487] width 158 height 32
click at [995, 488] on input "C" at bounding box center [1000, 493] width 11 height 11
radio input "true"
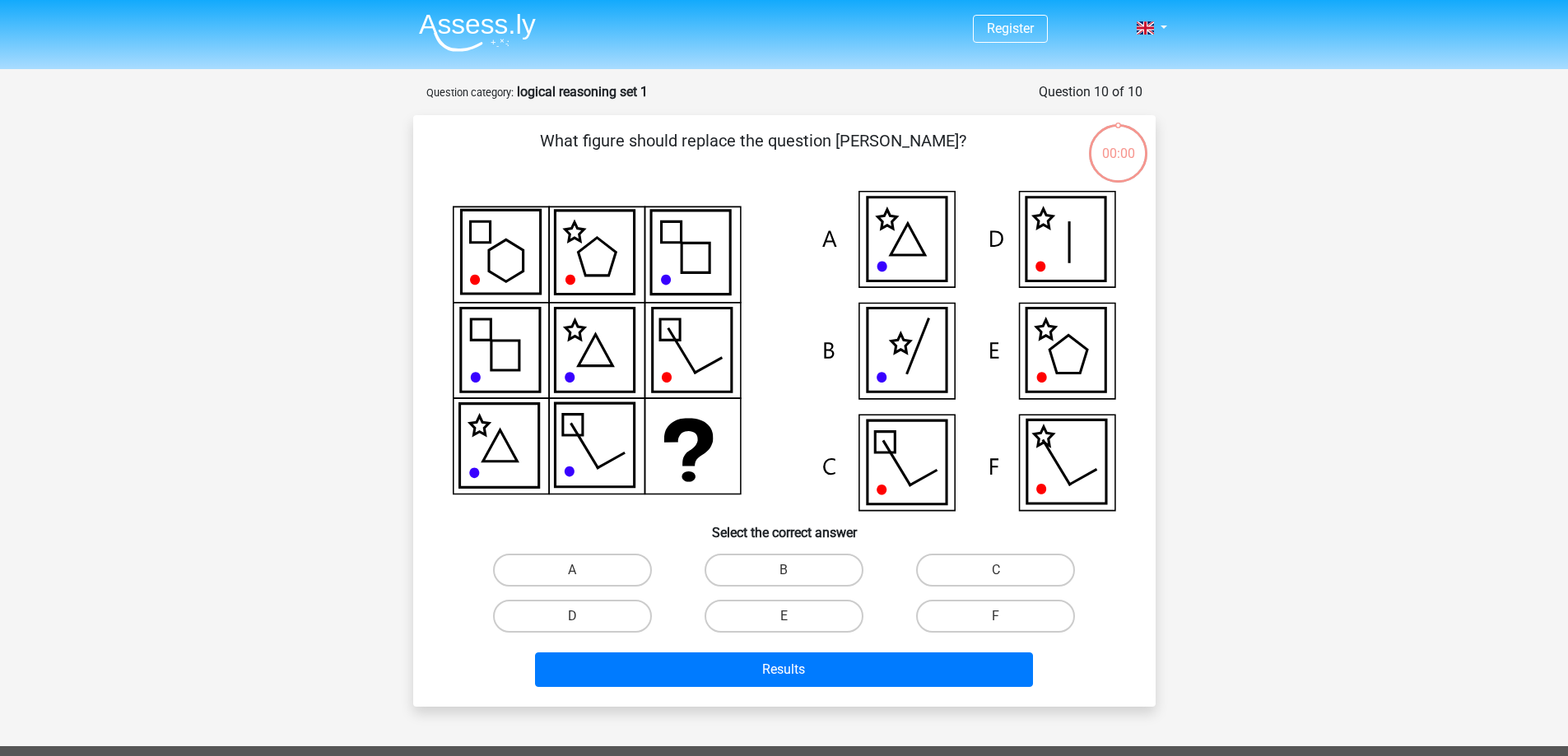
scroll to position [83, 0]
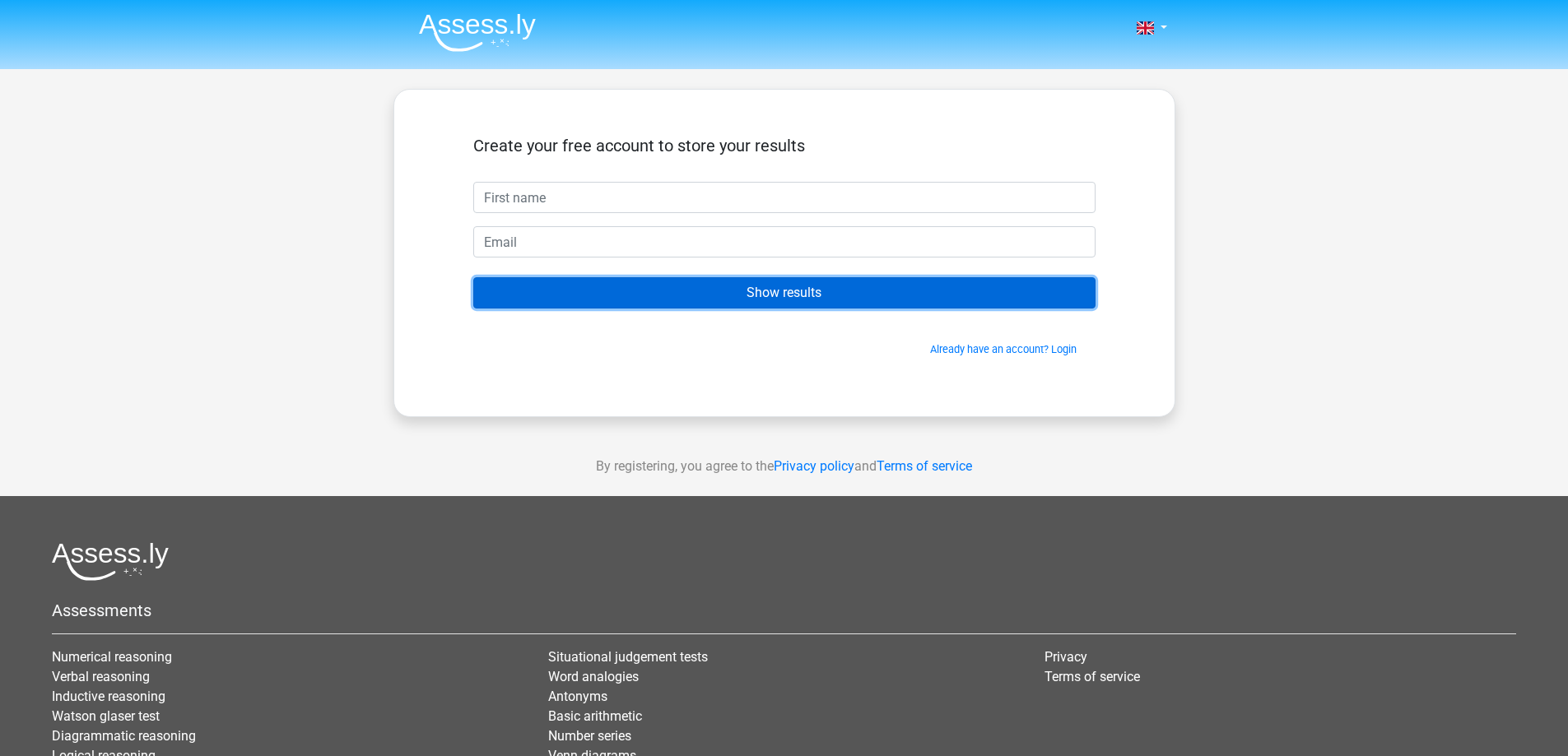
click at [634, 288] on input "Show results" at bounding box center [784, 293] width 622 height 31
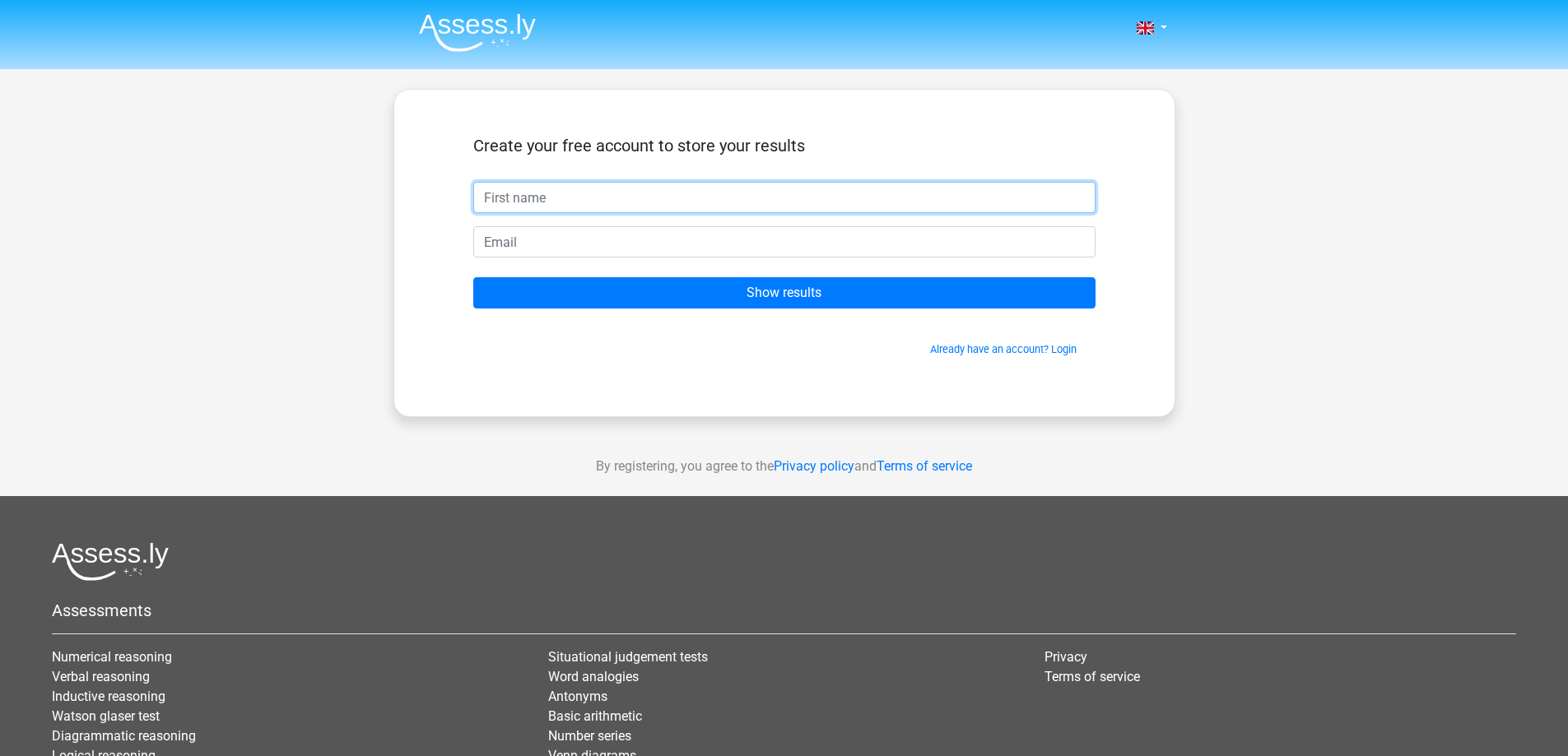
click at [555, 199] on input "text" at bounding box center [784, 198] width 622 height 31
type input "[PERSON_NAME]"
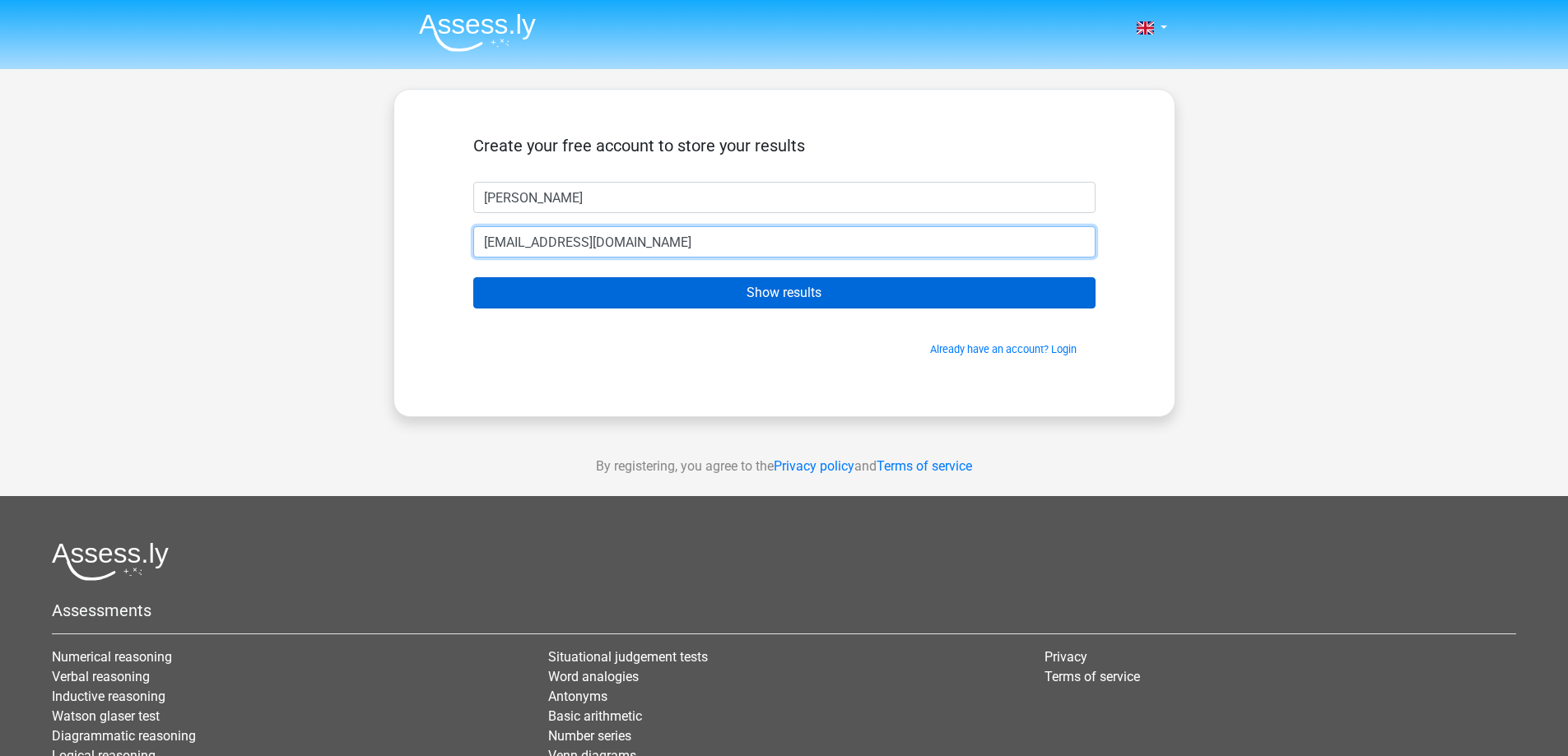
type input "[EMAIL_ADDRESS][DOMAIN_NAME]"
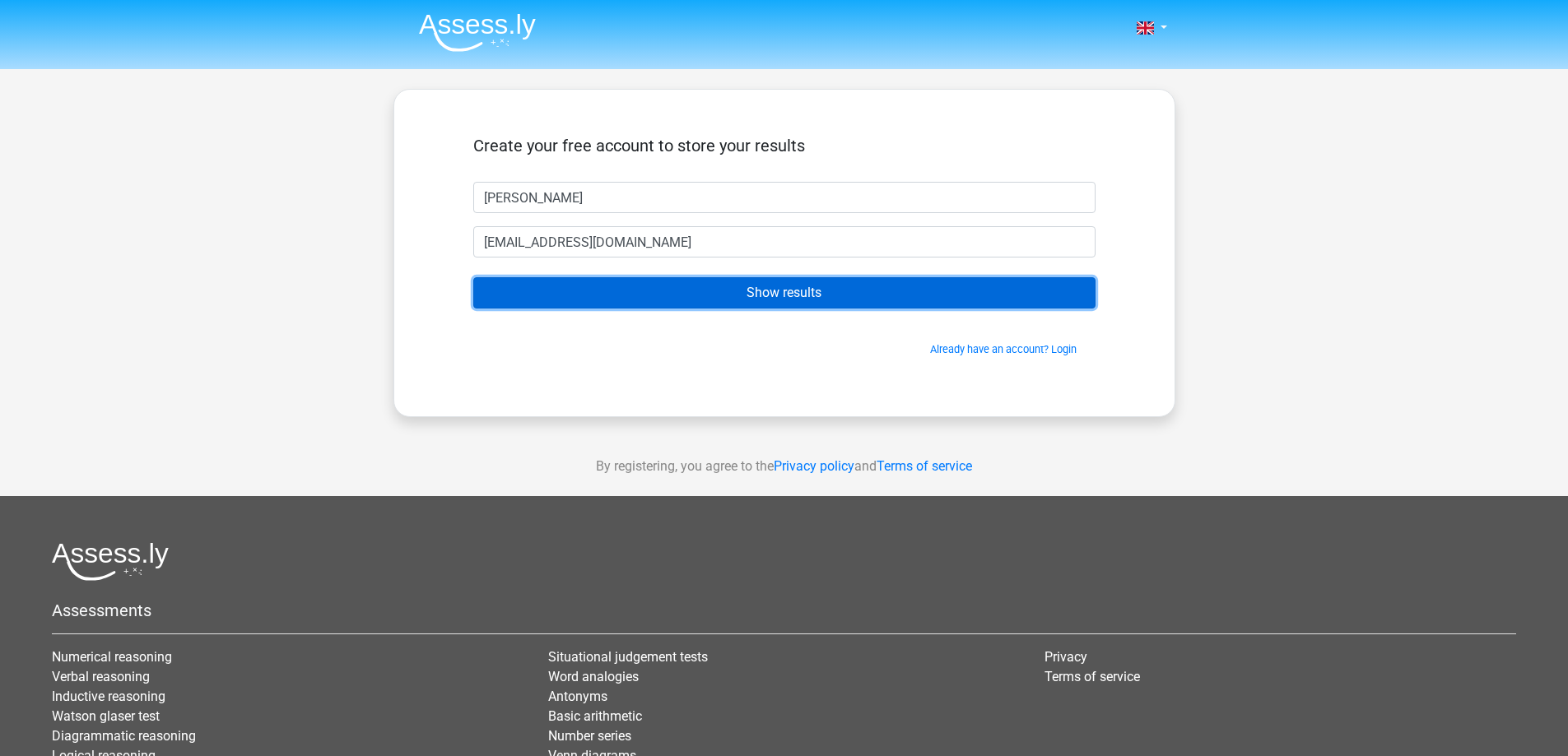
click at [600, 292] on input "Show results" at bounding box center [784, 293] width 622 height 31
click at [731, 294] on input "Show results" at bounding box center [784, 293] width 622 height 31
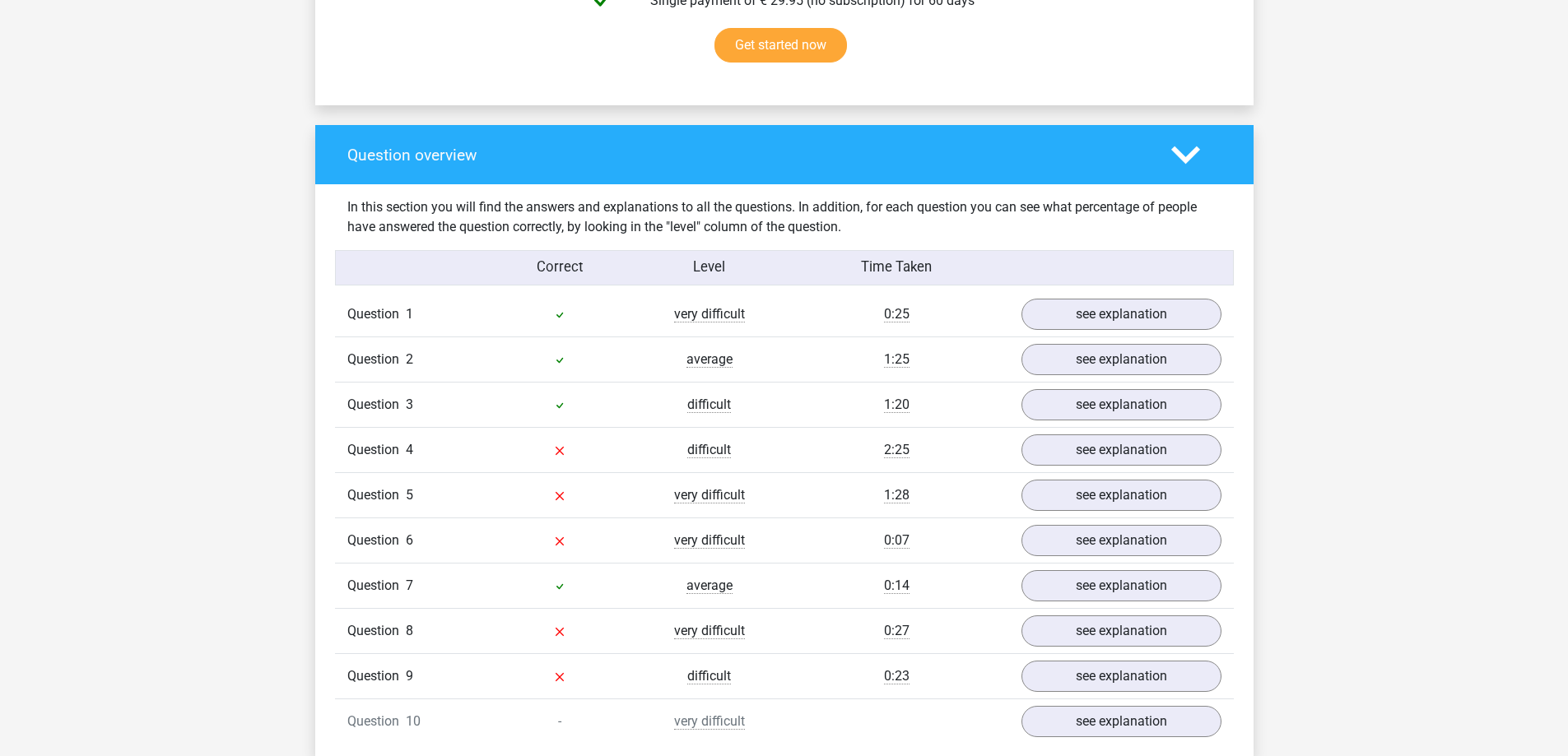
scroll to position [1151, 0]
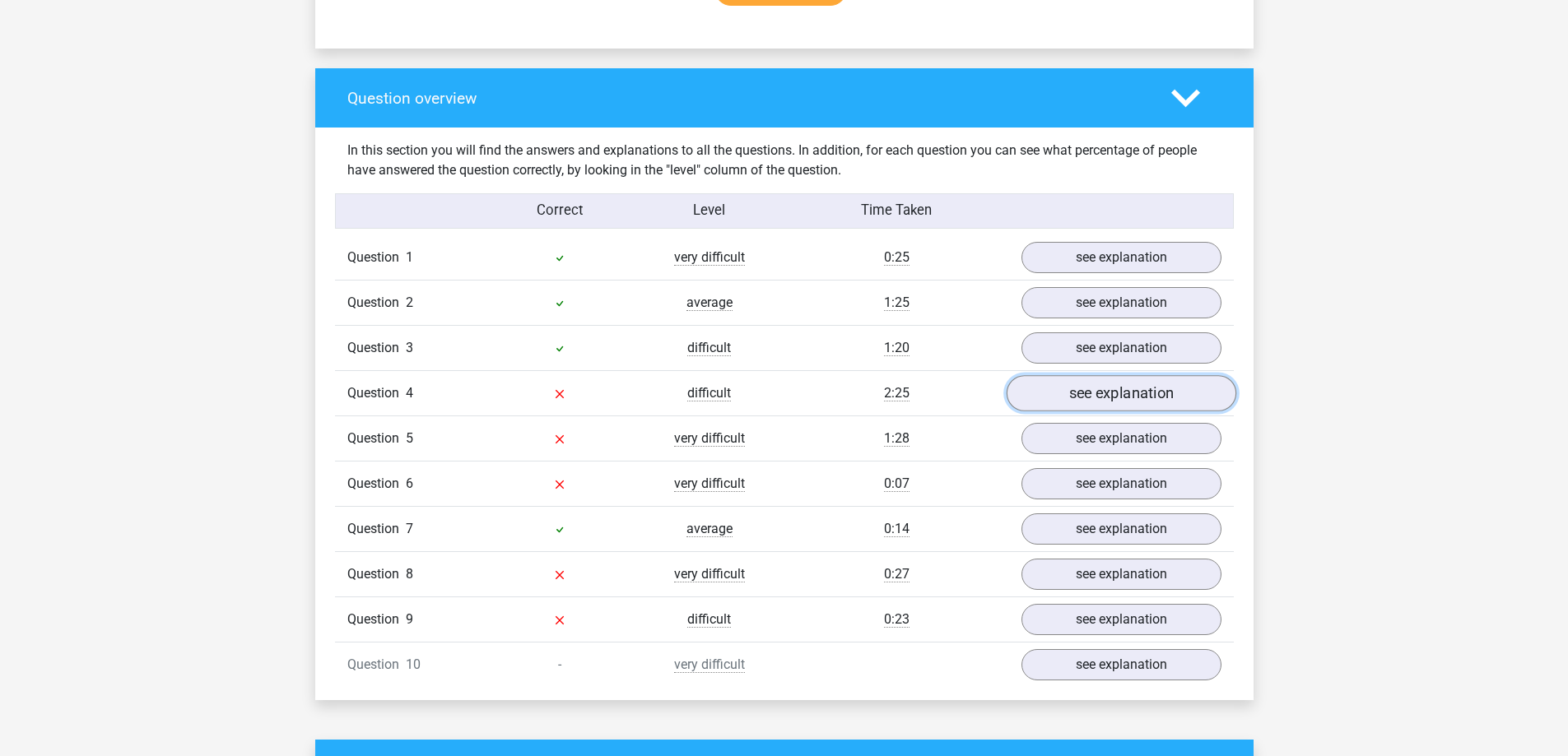
click at [1110, 399] on link "see explanation" at bounding box center [1119, 393] width 229 height 36
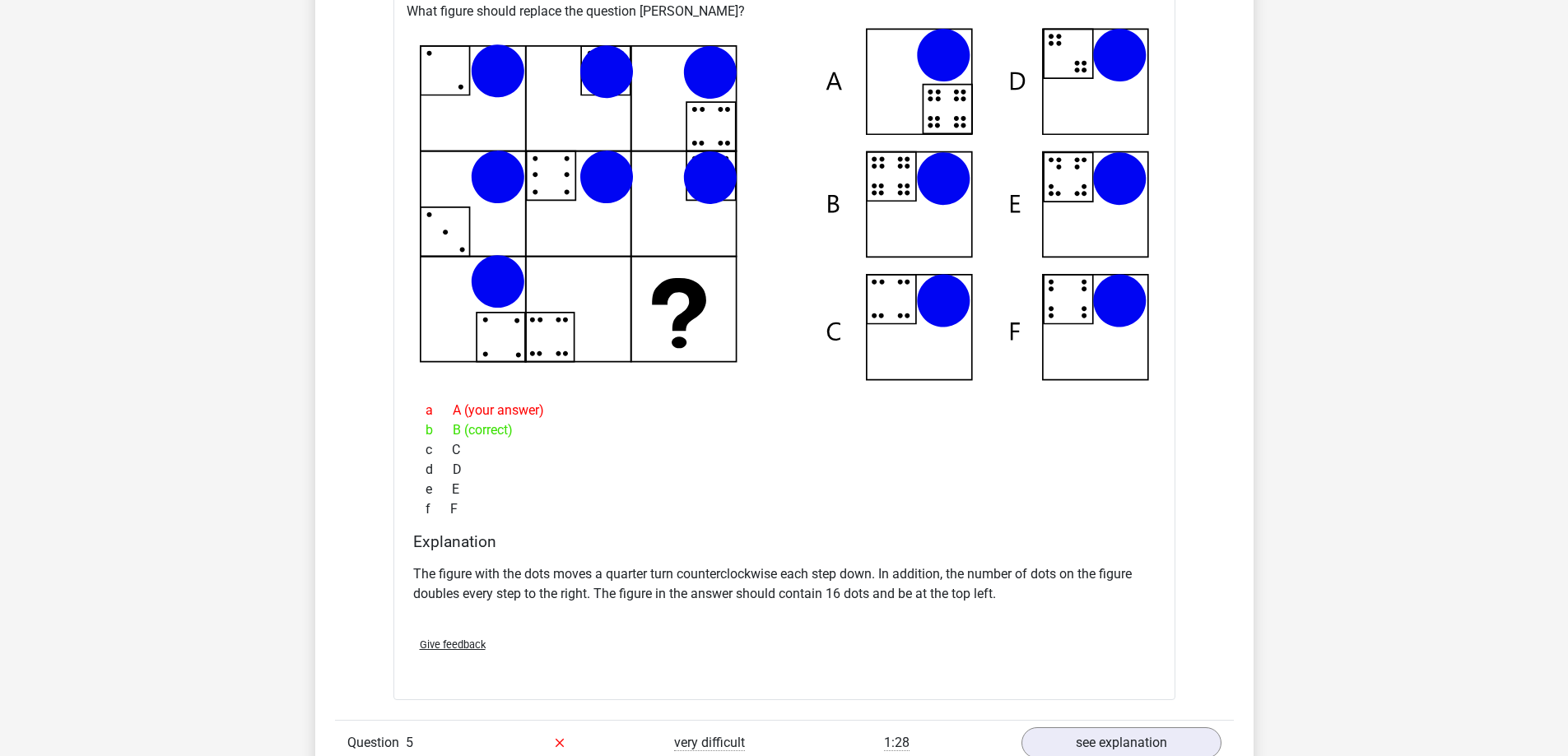
scroll to position [1563, 0]
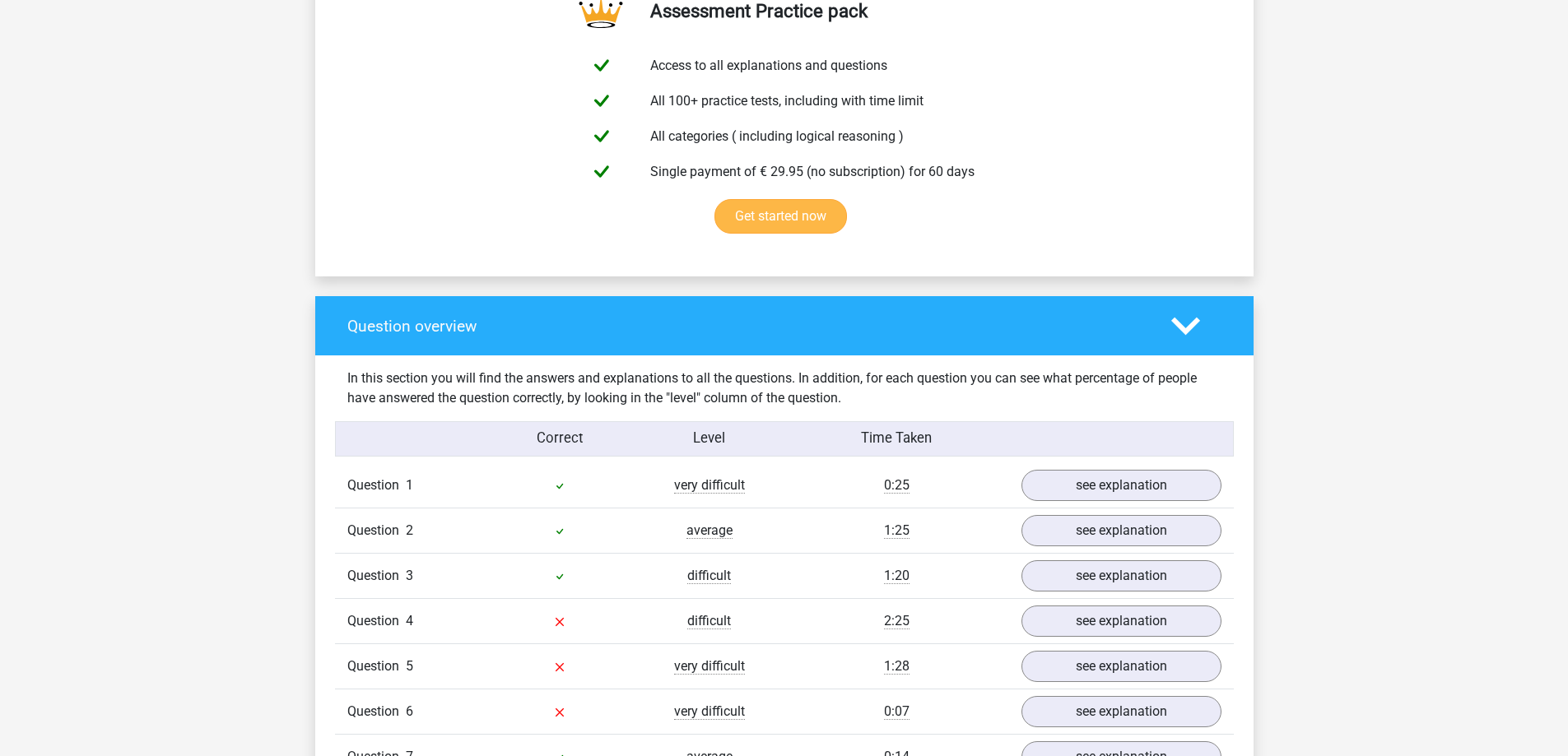
scroll to position [1151, 0]
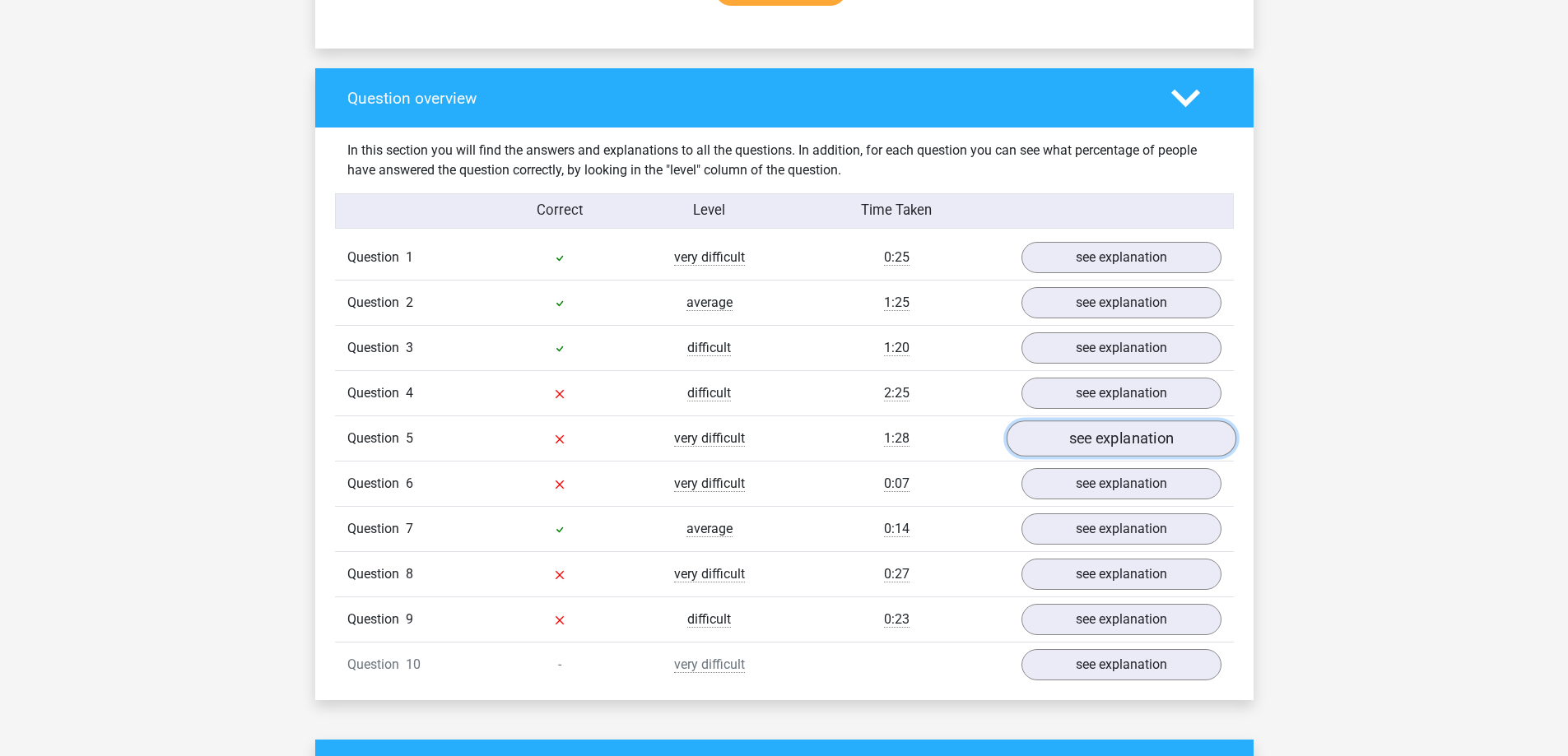
click at [1097, 445] on link "see explanation" at bounding box center [1119, 438] width 229 height 36
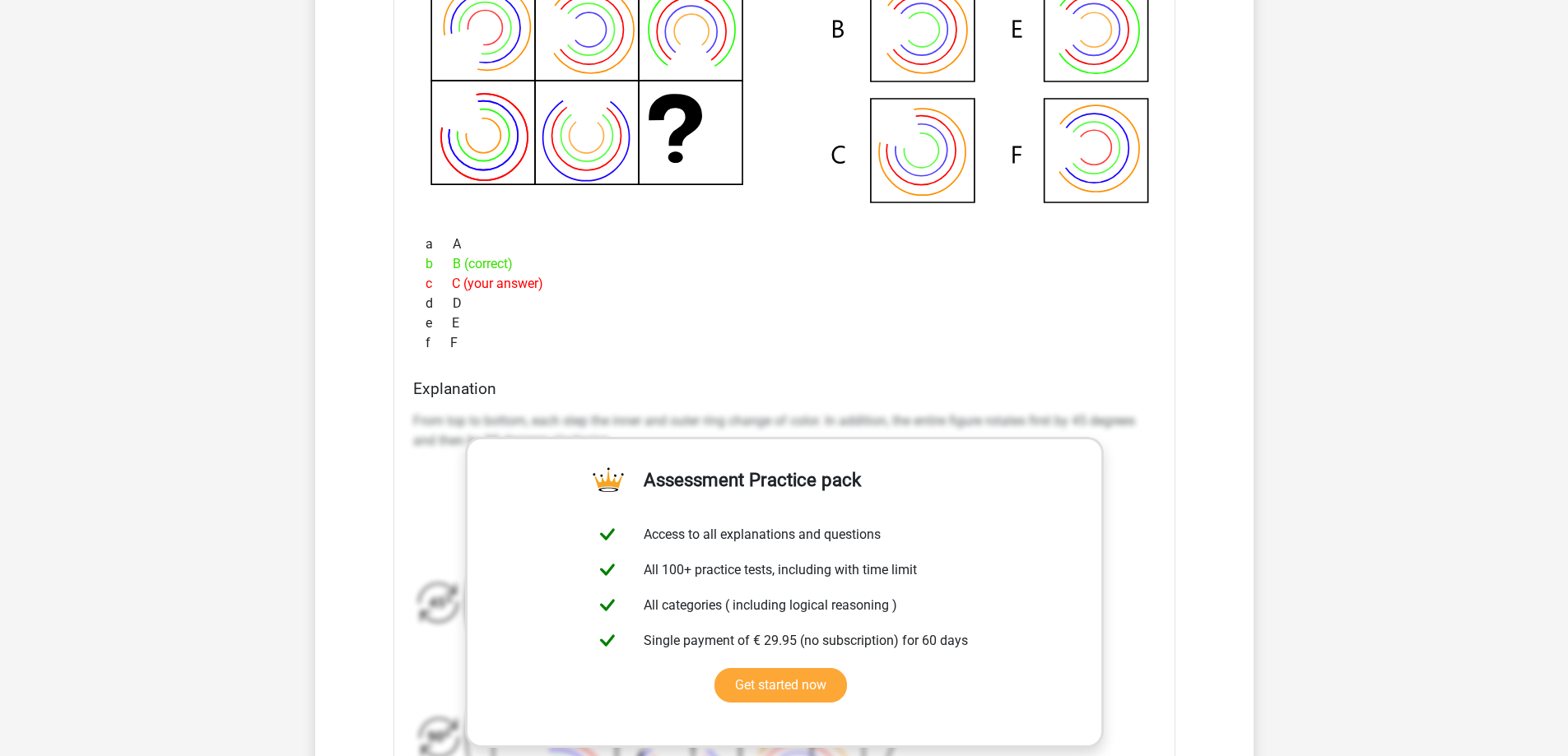
scroll to position [1891, 0]
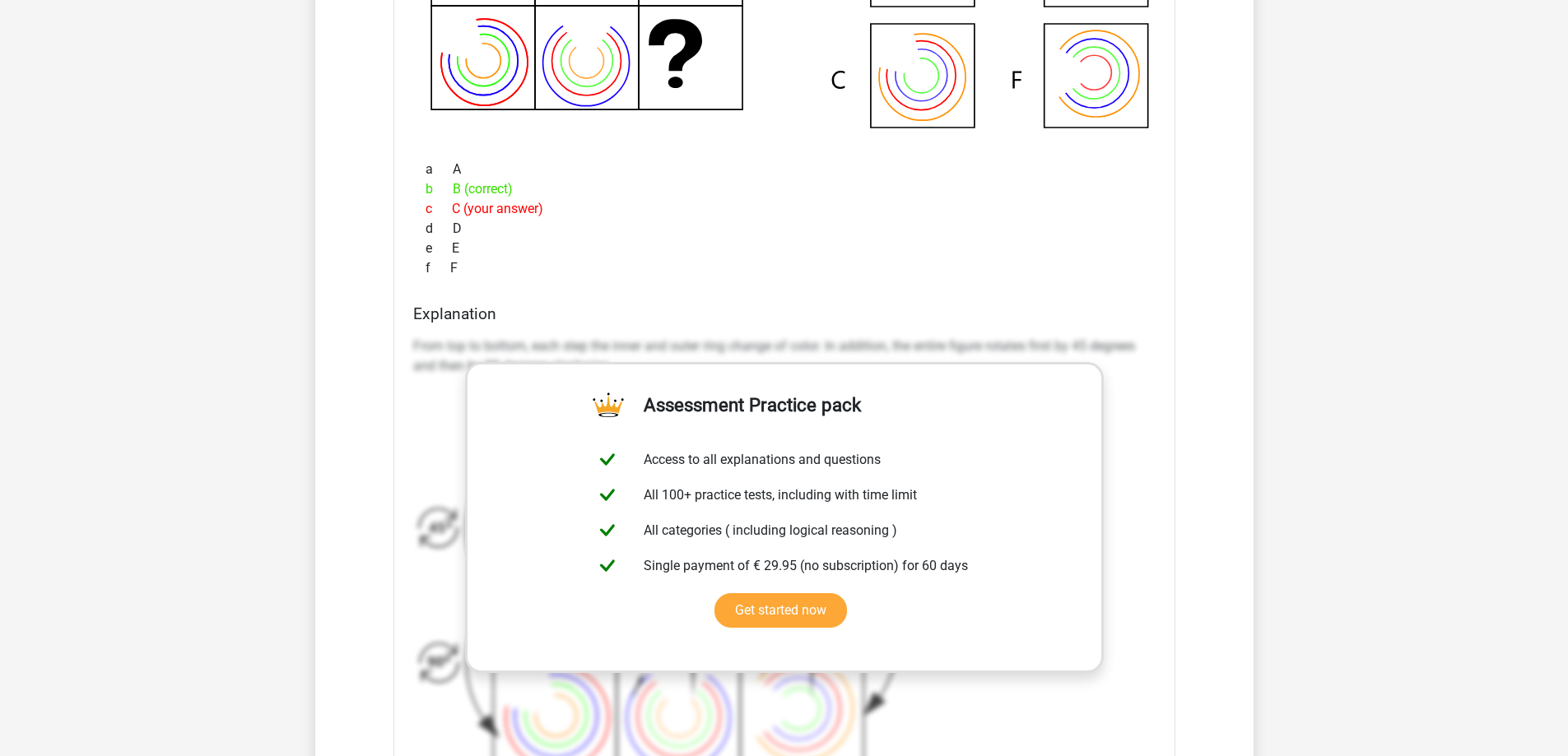
click at [1106, 324] on div "Explanation From top to bottom, each step the inner and outer ring change of co…" at bounding box center [784, 564] width 755 height 519
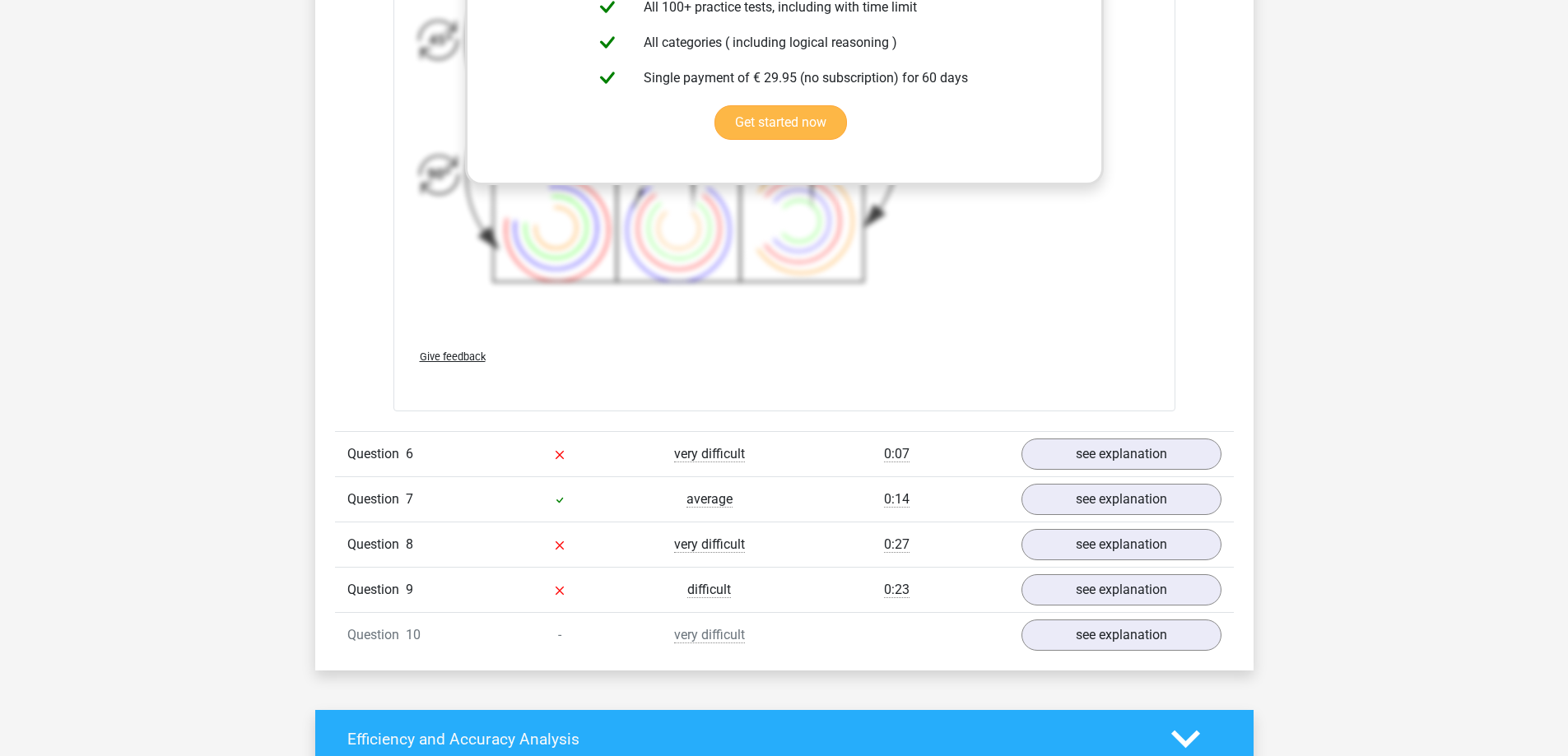
scroll to position [2385, 0]
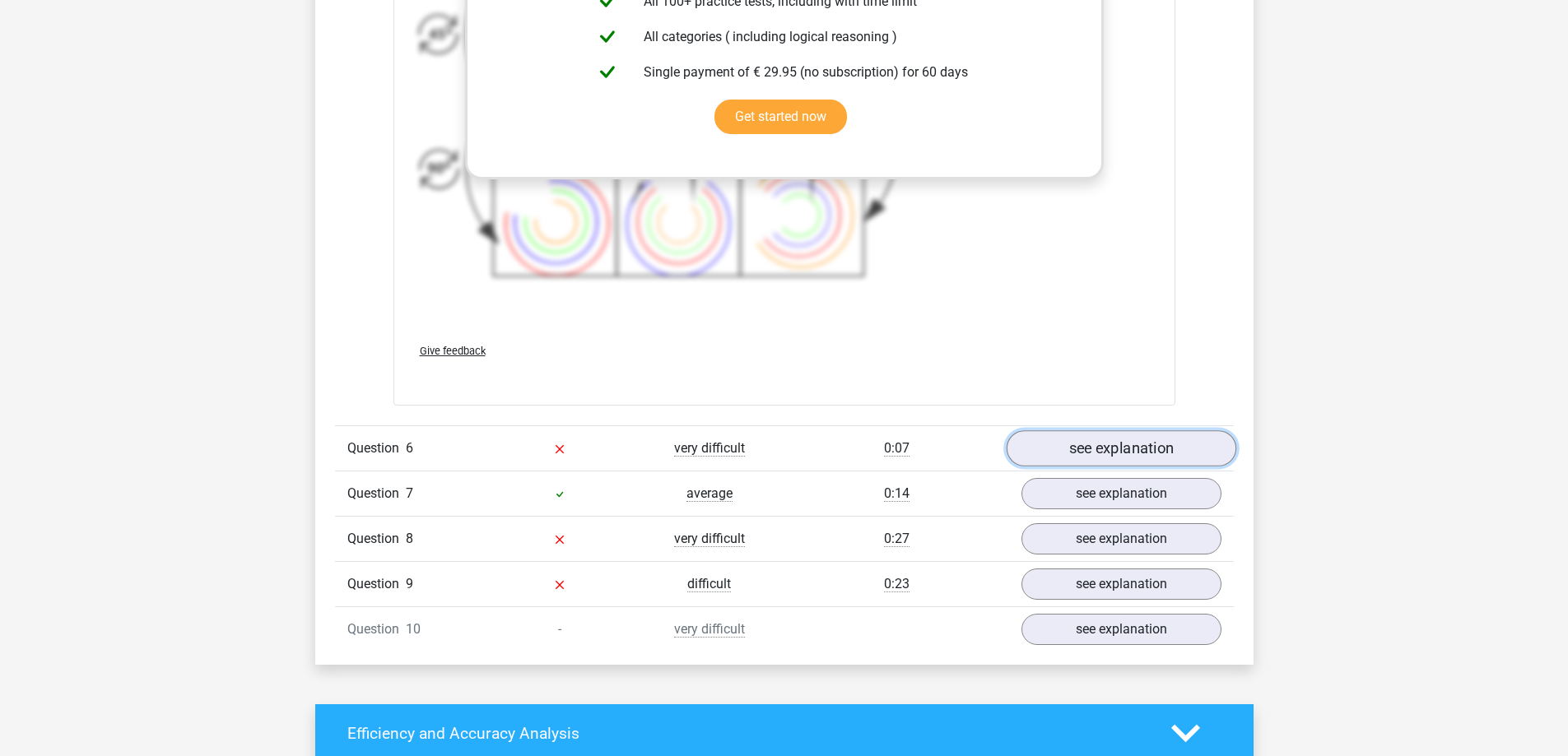
click at [1088, 450] on link "see explanation" at bounding box center [1119, 448] width 229 height 36
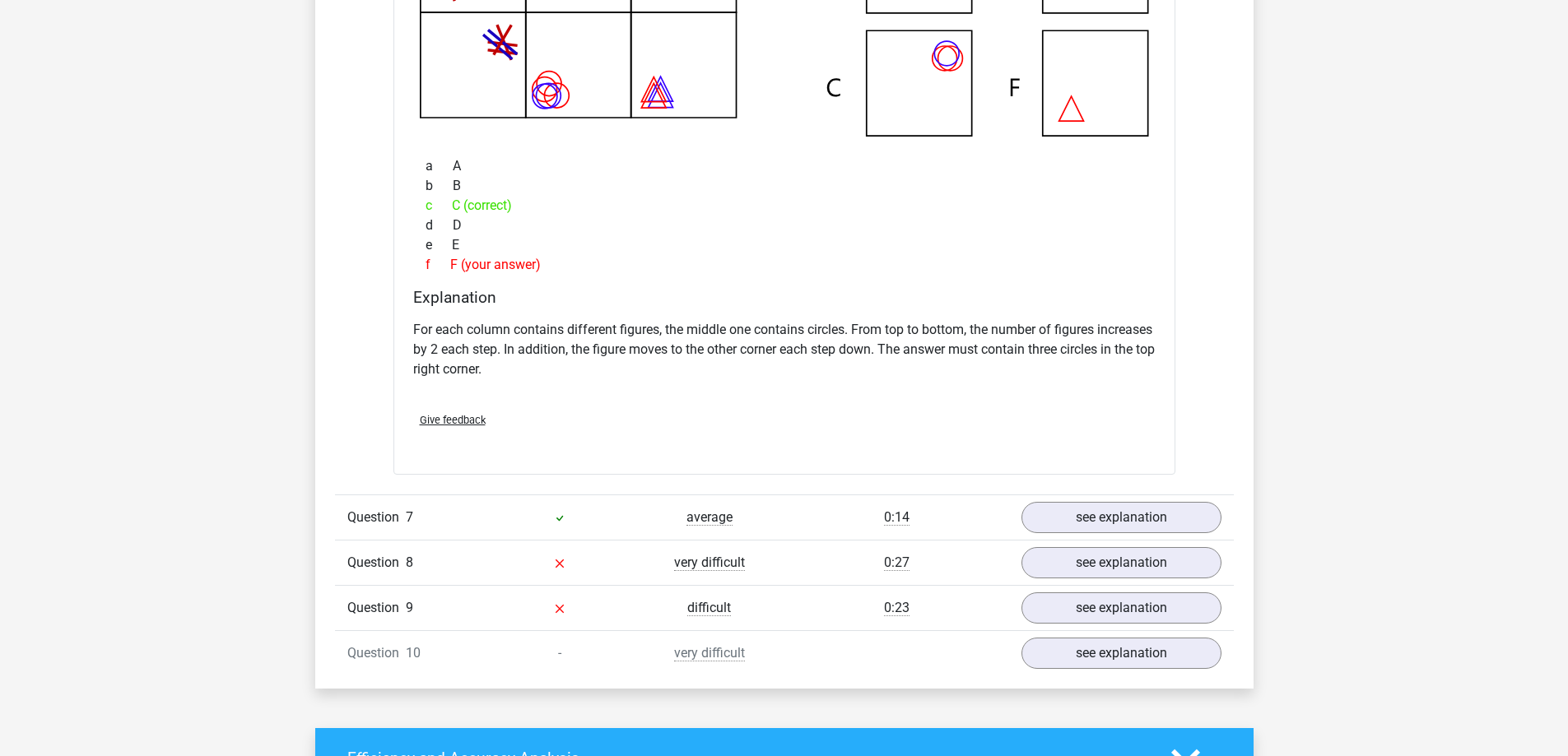
scroll to position [3125, 0]
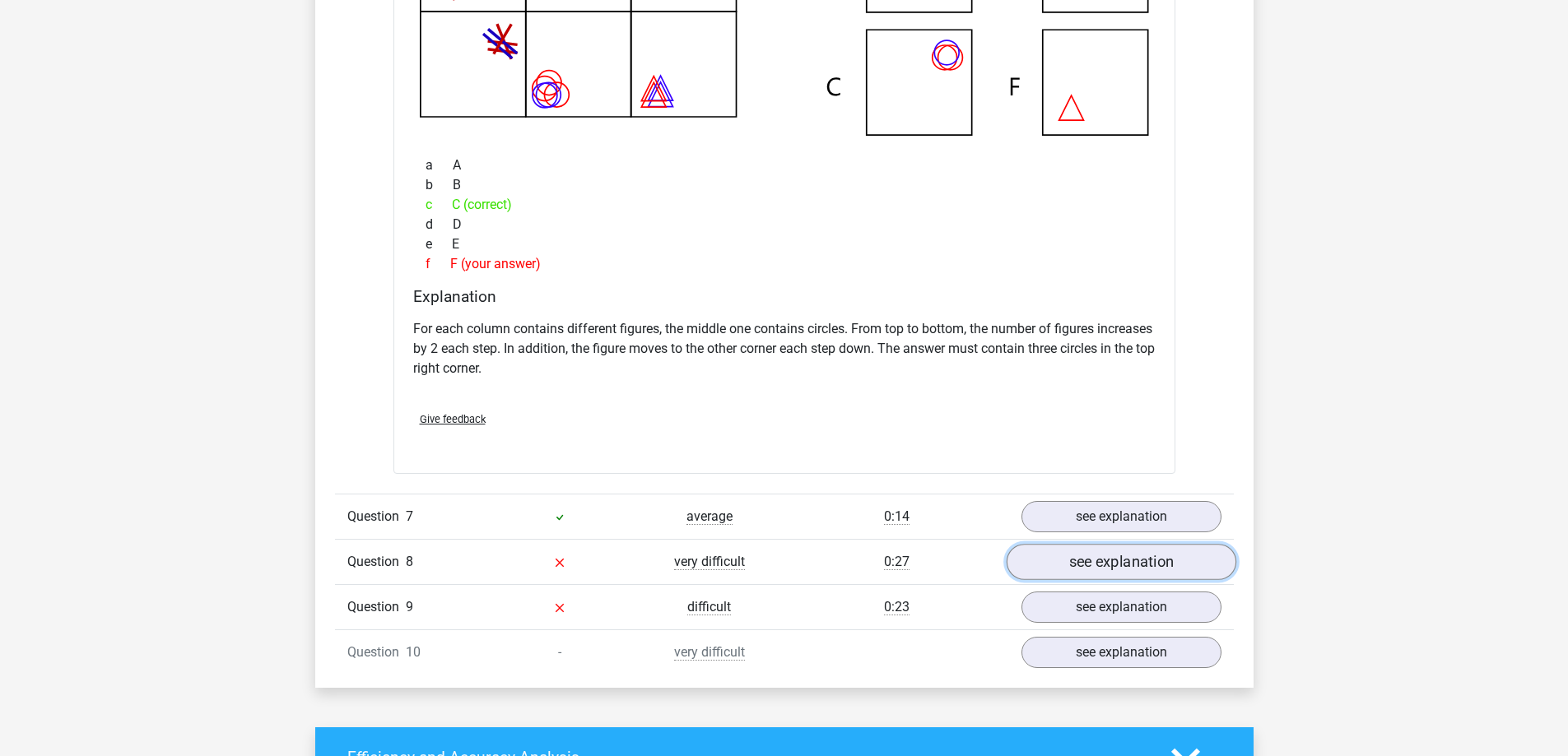
click at [1153, 557] on link "see explanation" at bounding box center [1119, 561] width 229 height 36
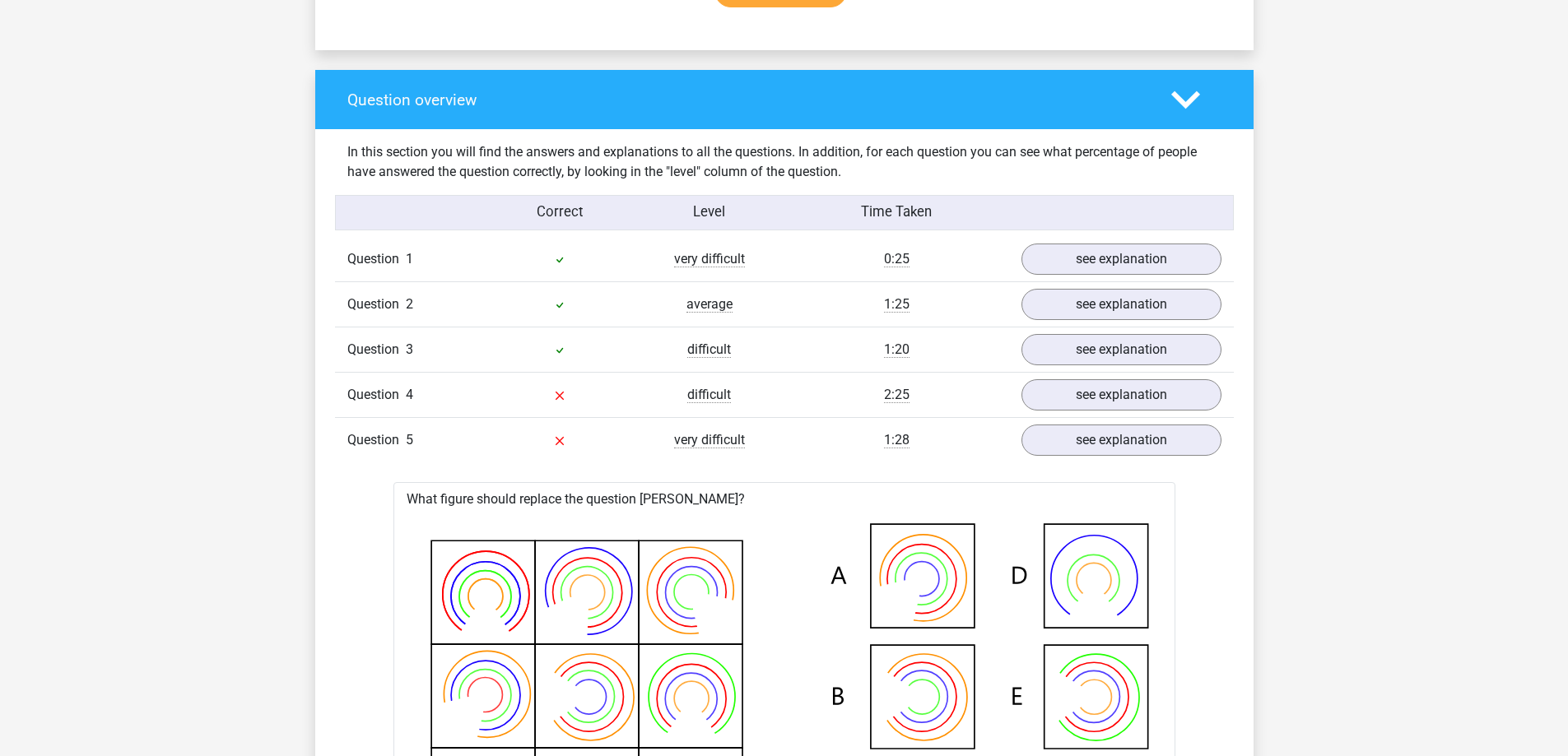
scroll to position [1151, 0]
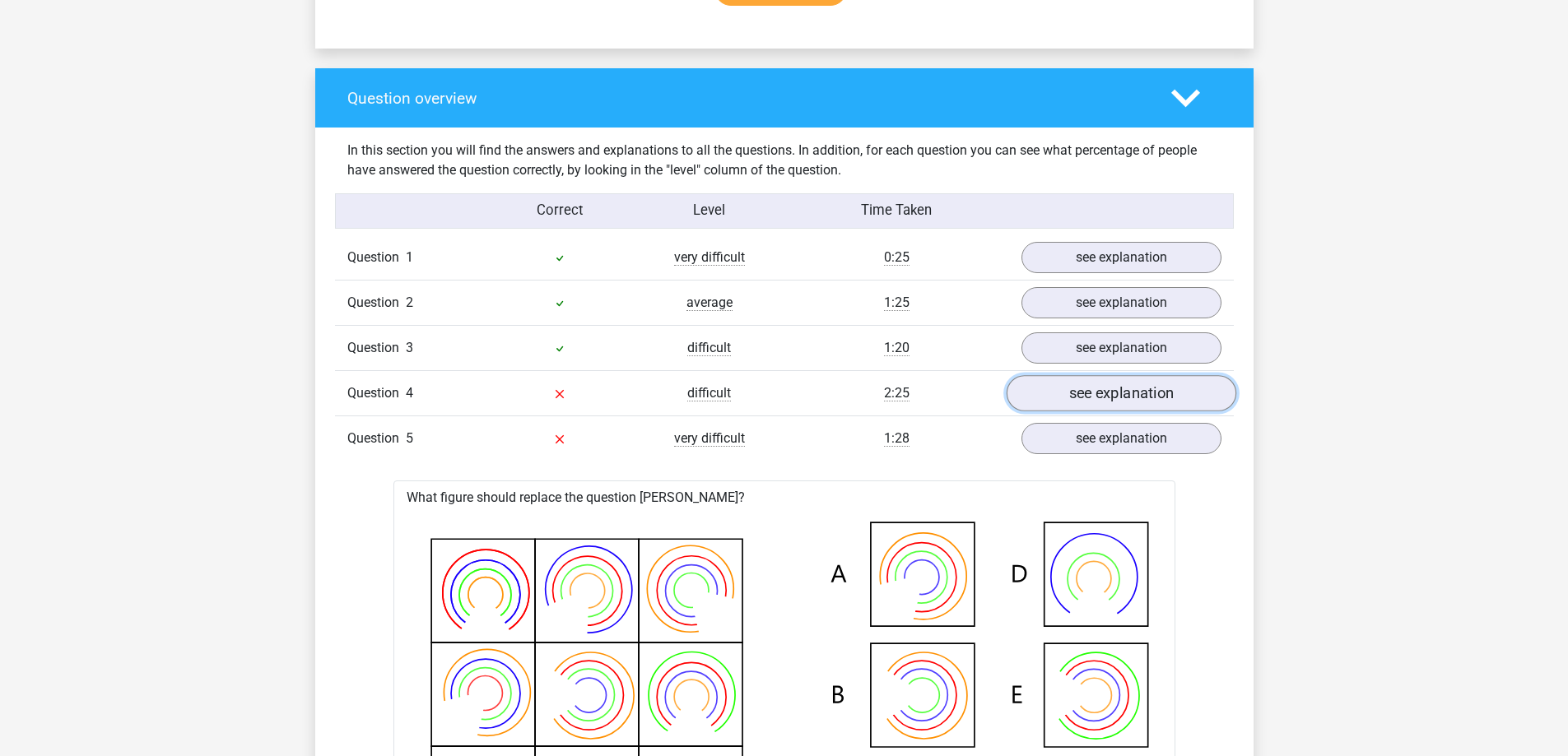
click at [1120, 395] on link "see explanation" at bounding box center [1119, 393] width 229 height 36
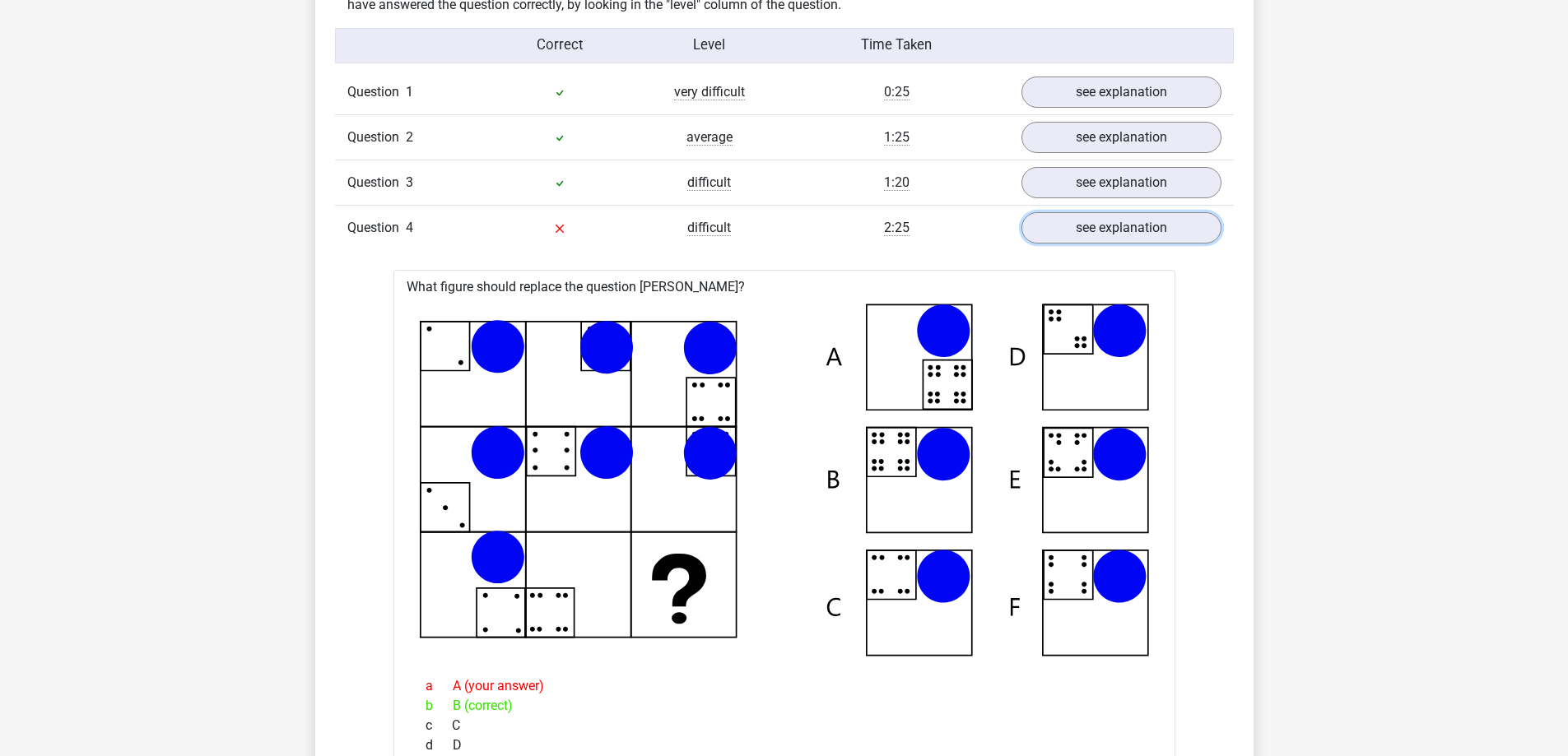
scroll to position [1563, 0]
